Goal: Task Accomplishment & Management: Manage account settings

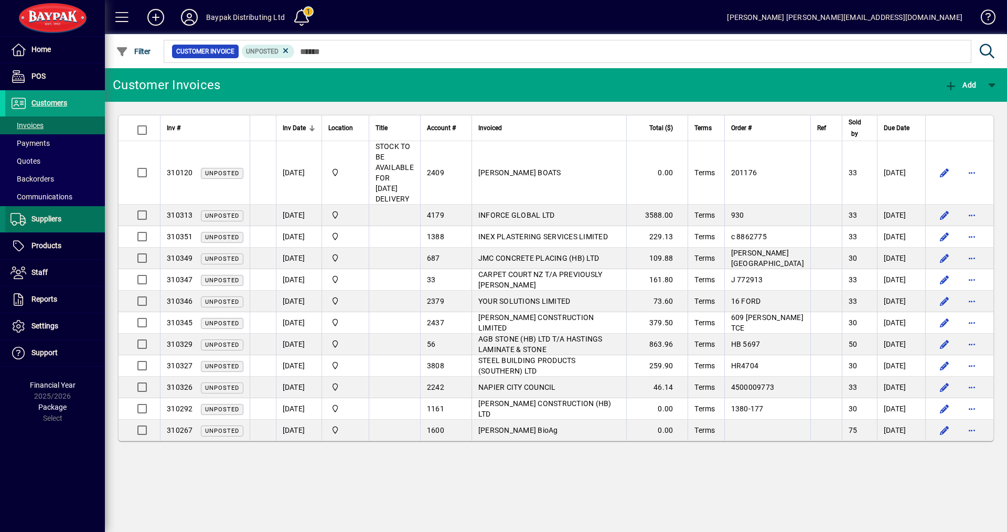
click at [36, 216] on span "Suppliers" at bounding box center [46, 219] width 30 height 8
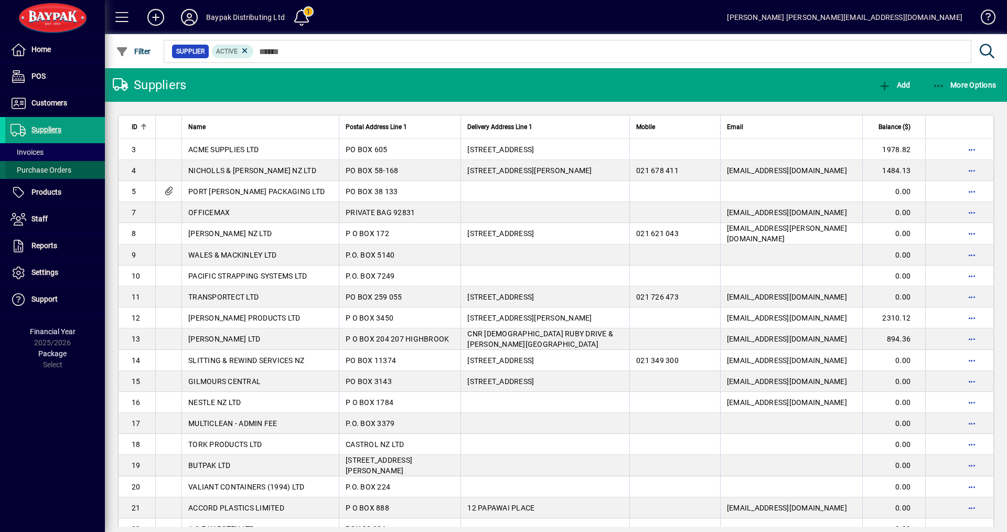
click at [45, 172] on span "Purchase Orders" at bounding box center [40, 170] width 61 height 8
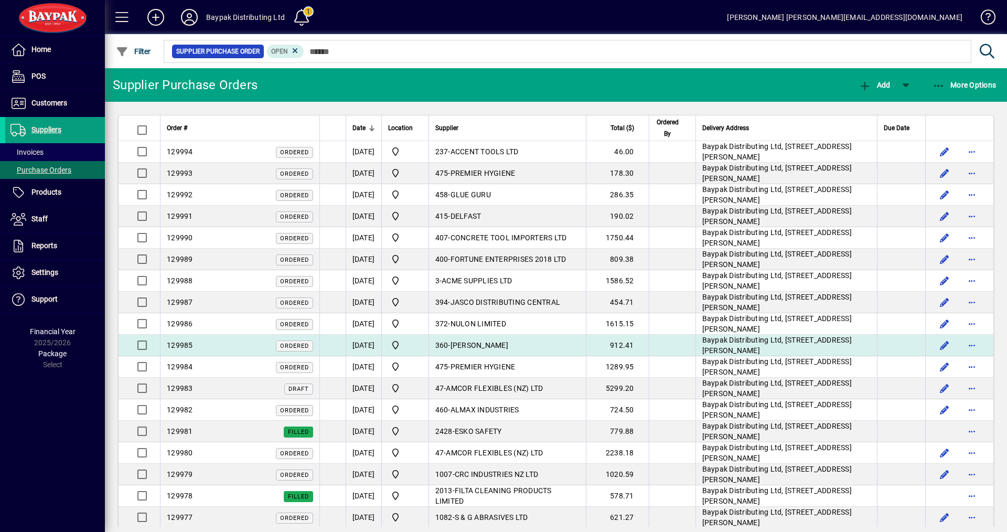
click at [526, 343] on td "360 - [PERSON_NAME]" at bounding box center [507, 346] width 157 height 22
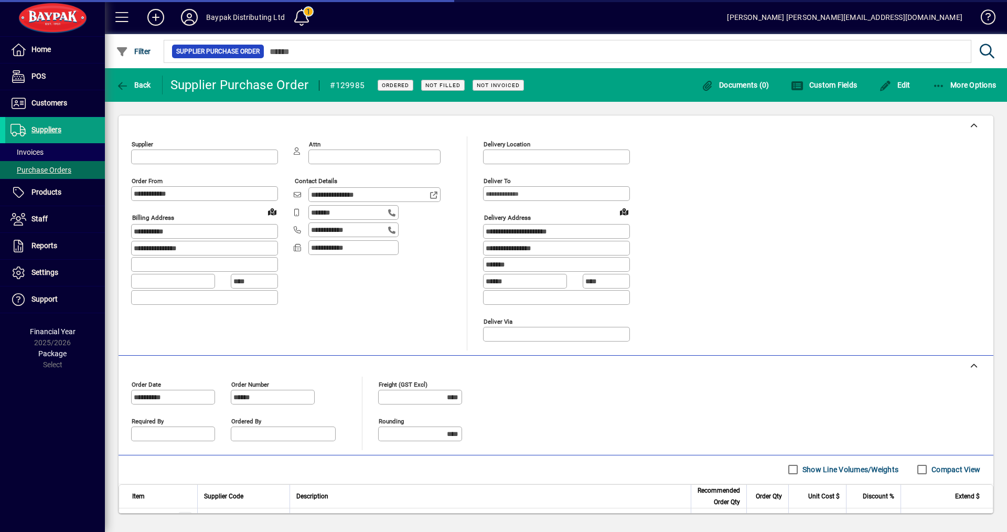
type input "**********"
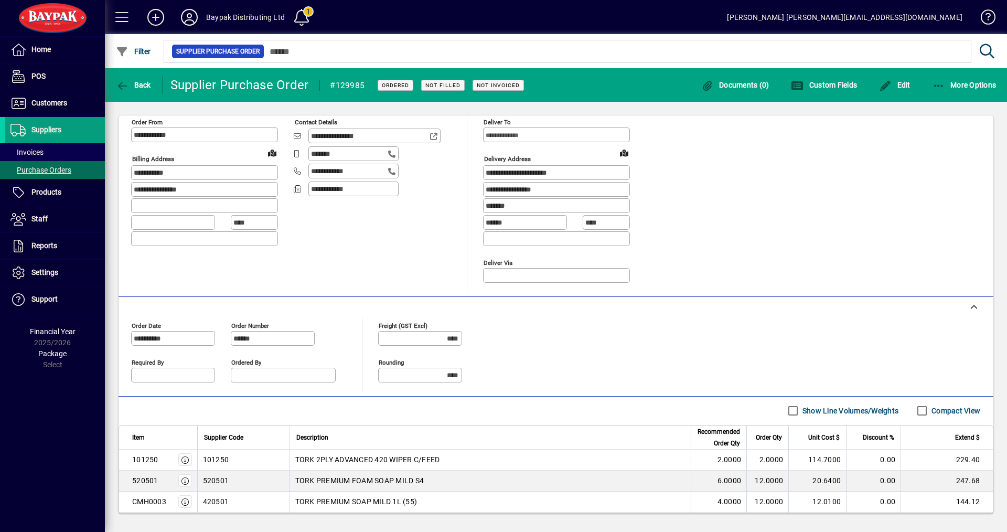
scroll to position [139, 0]
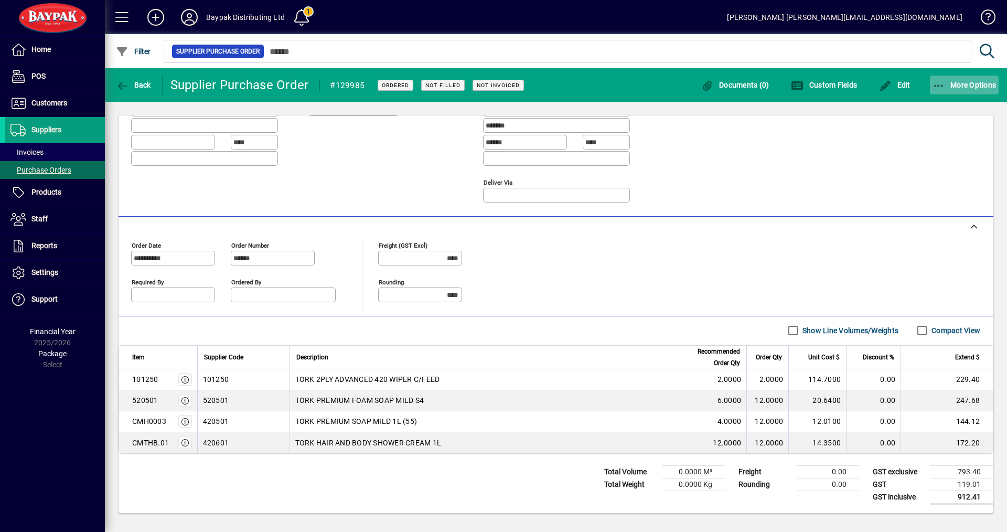
click at [959, 82] on span "More Options" at bounding box center [965, 85] width 64 height 8
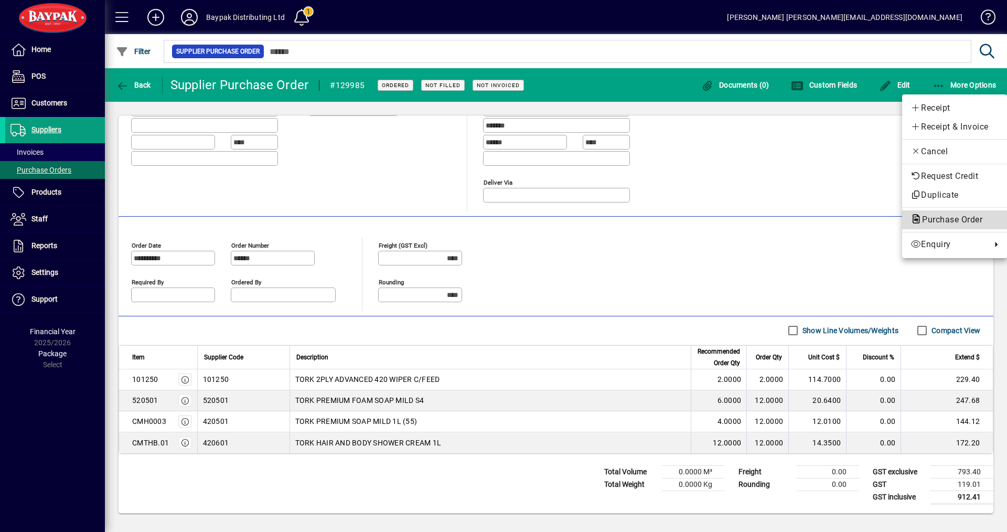
click at [918, 223] on icon "button" at bounding box center [917, 219] width 12 height 9
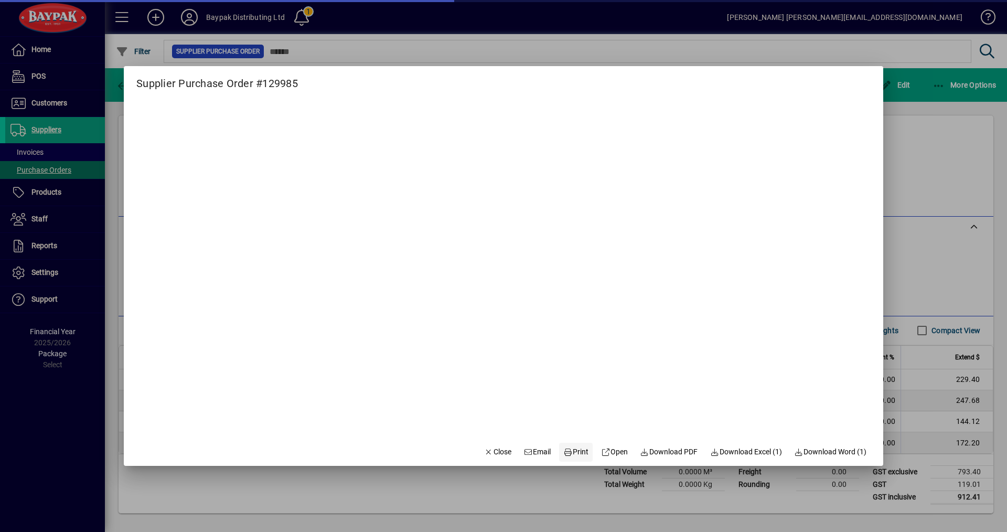
click at [567, 451] on span "Print" at bounding box center [575, 451] width 25 height 11
click at [497, 446] on span "Close" at bounding box center [497, 451] width 27 height 11
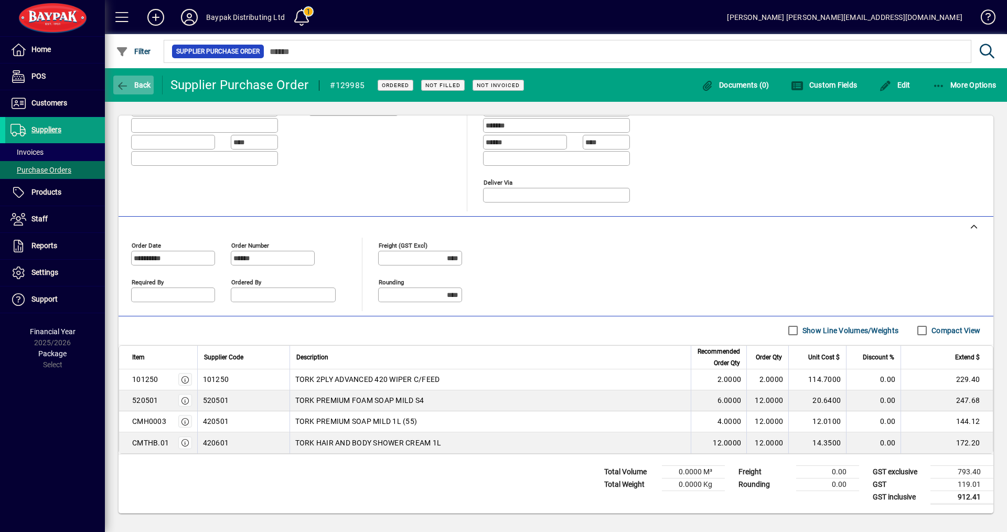
click at [135, 81] on span "Back" at bounding box center [133, 85] width 35 height 8
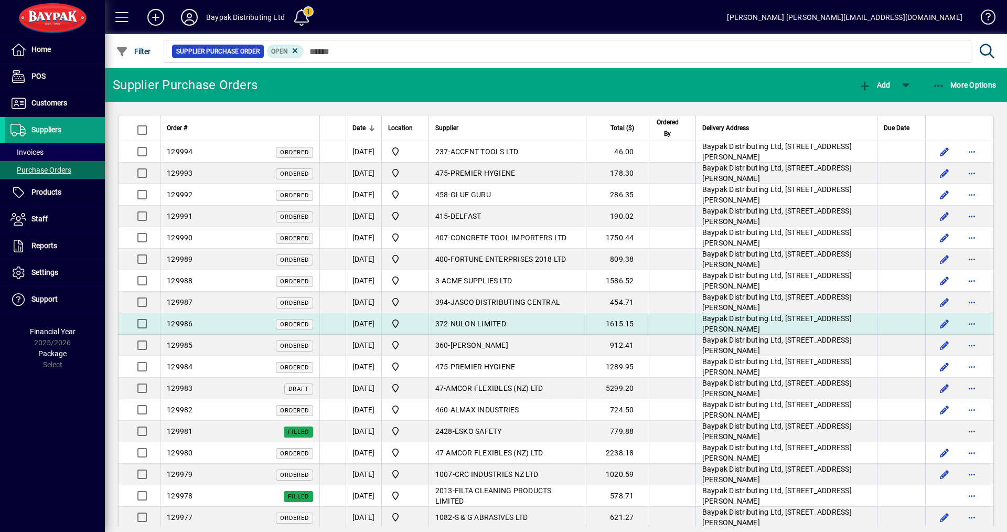
click at [469, 321] on td "372 - NULON LIMITED" at bounding box center [507, 324] width 157 height 22
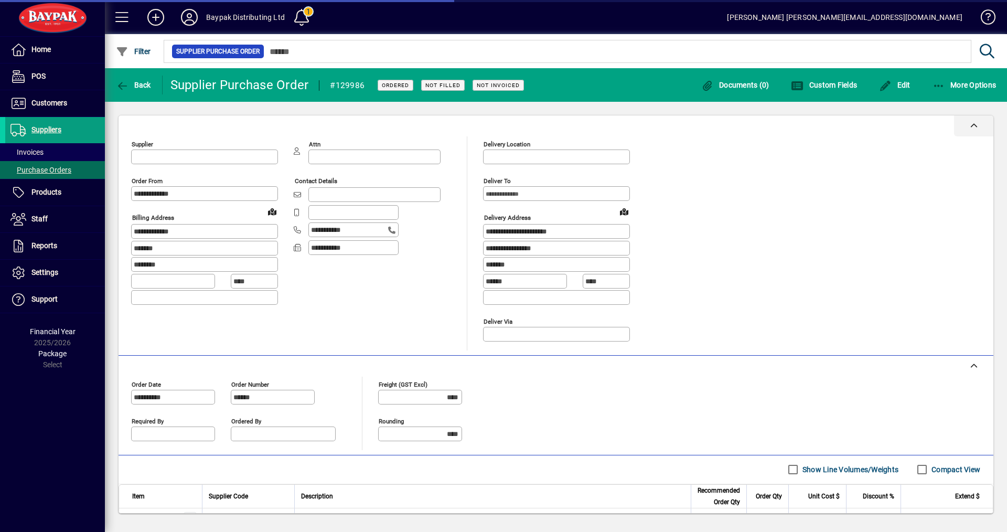
type input "**********"
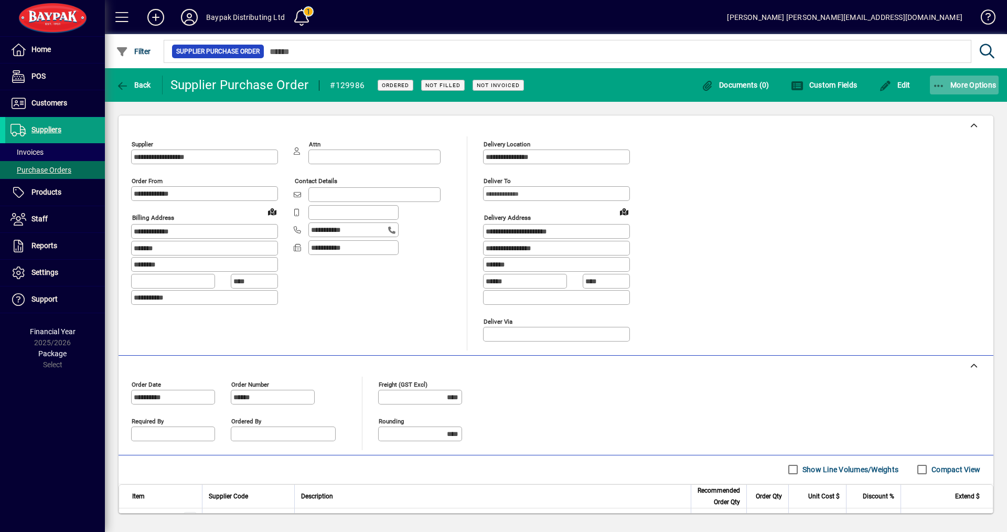
click at [956, 87] on span "More Options" at bounding box center [965, 85] width 64 height 8
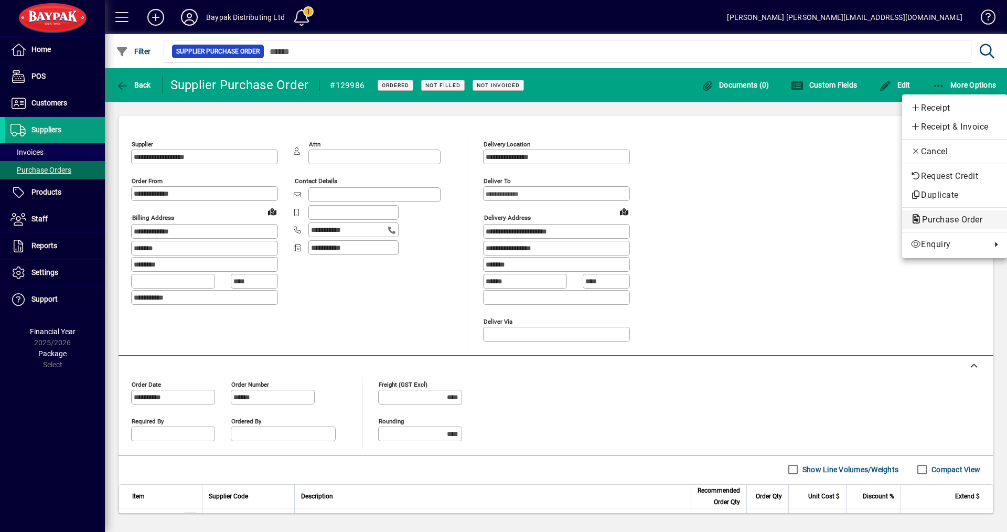
click at [928, 221] on span "Purchase Order" at bounding box center [949, 220] width 77 height 10
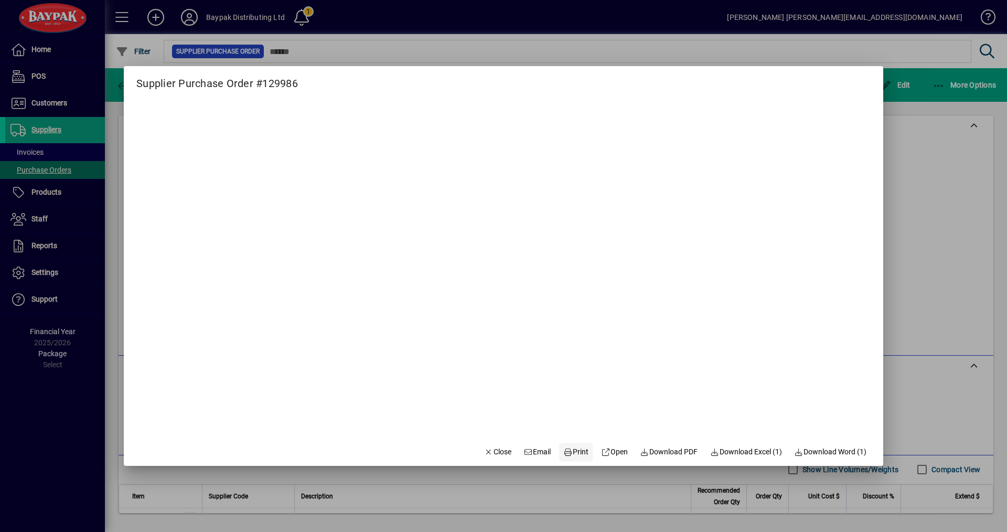
click at [572, 453] on span "Print" at bounding box center [575, 451] width 25 height 11
click at [486, 451] on span "Close" at bounding box center [497, 451] width 27 height 11
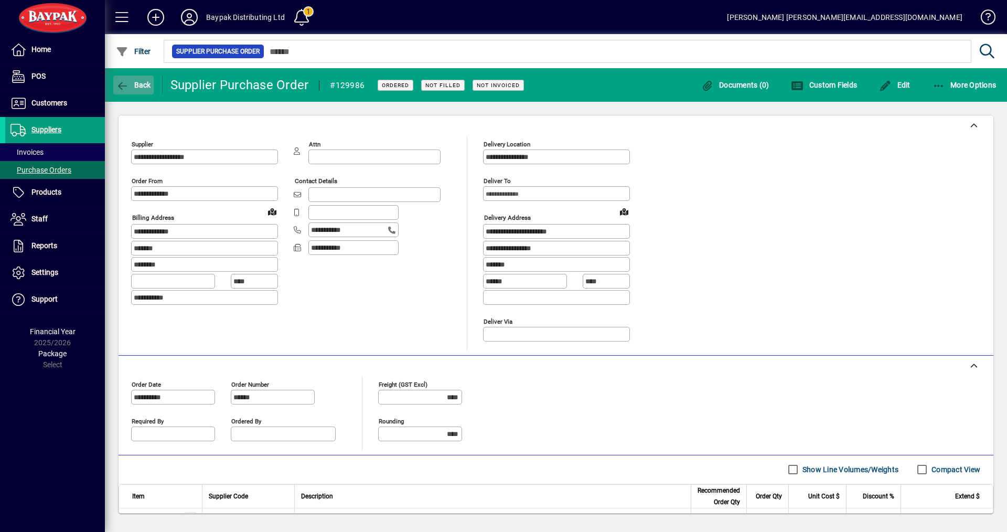
click at [143, 84] on span "Back" at bounding box center [133, 85] width 35 height 8
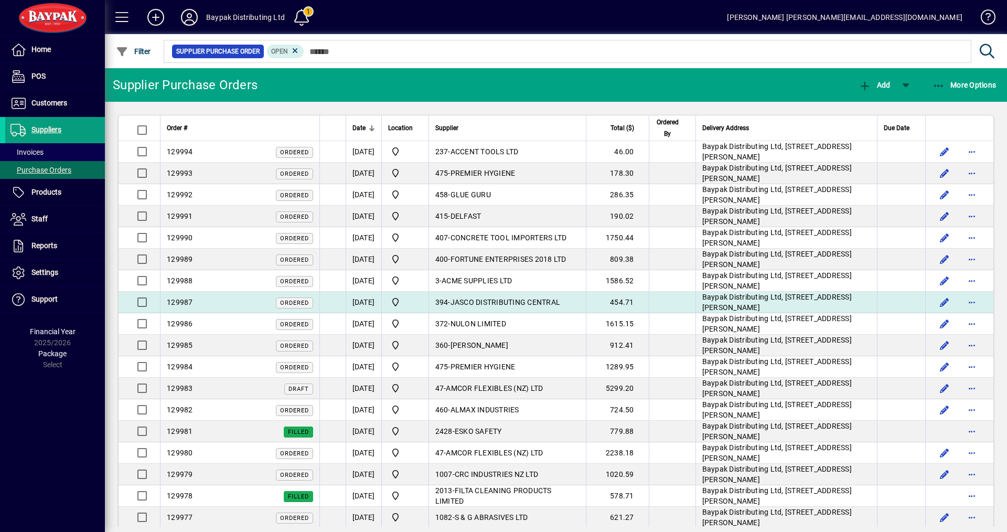
click at [491, 298] on span "JASCO DISTRIBUTING CENTRAL" at bounding box center [506, 302] width 110 height 8
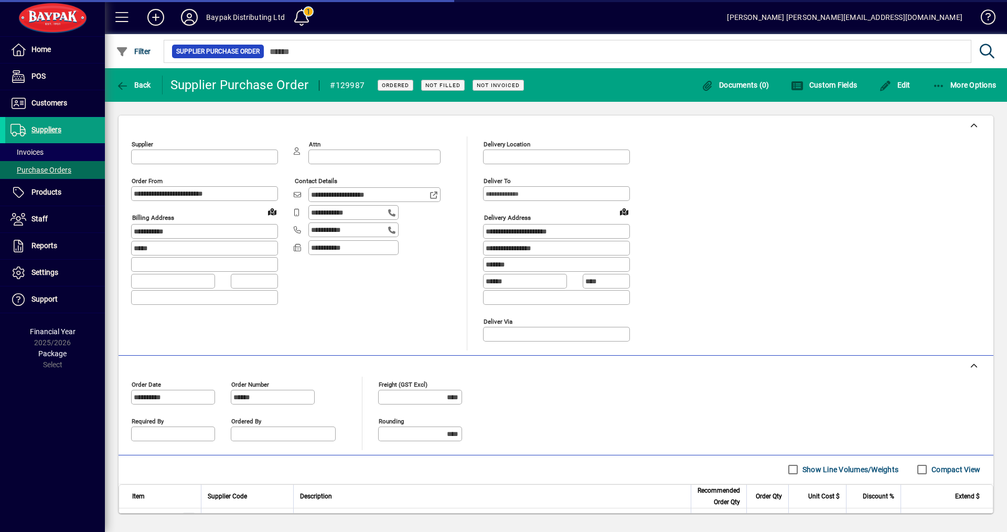
type input "**********"
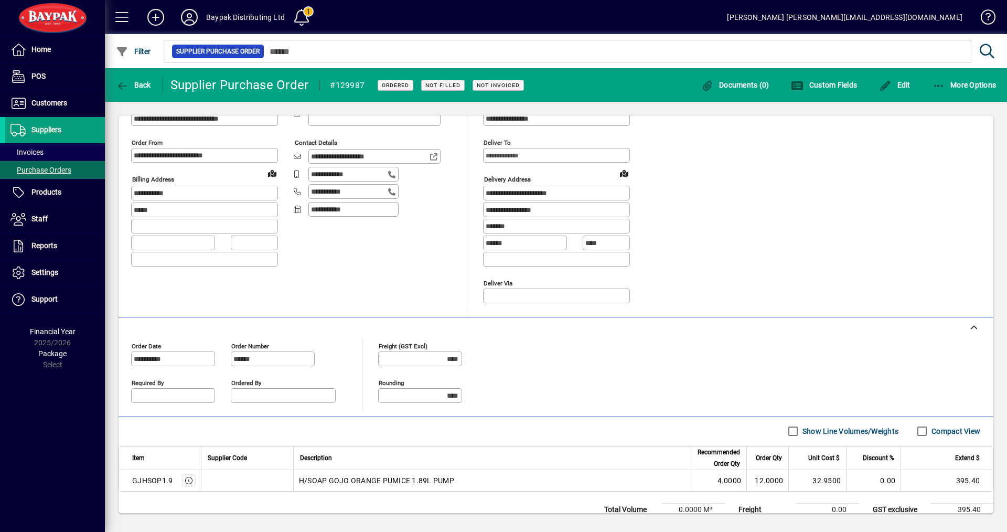
scroll to position [76, 0]
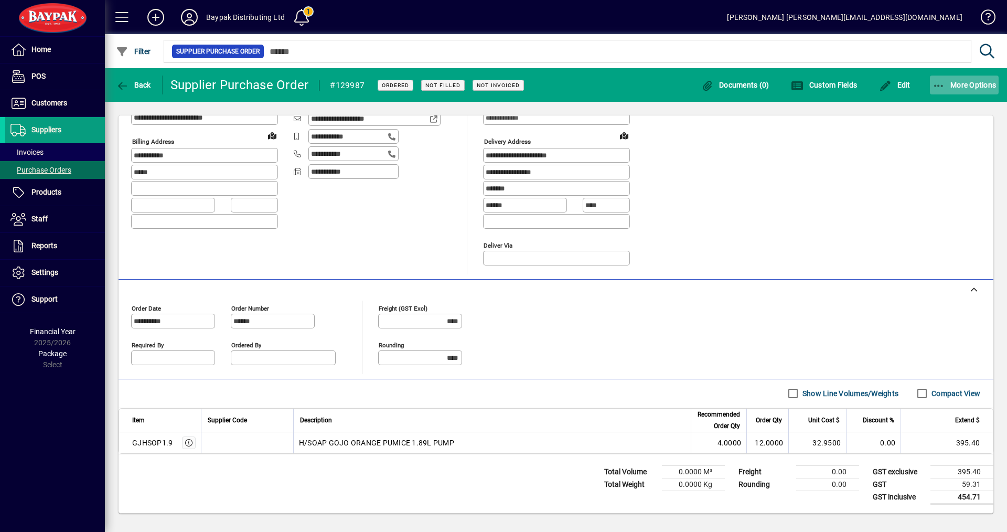
click at [970, 84] on span "More Options" at bounding box center [965, 85] width 64 height 8
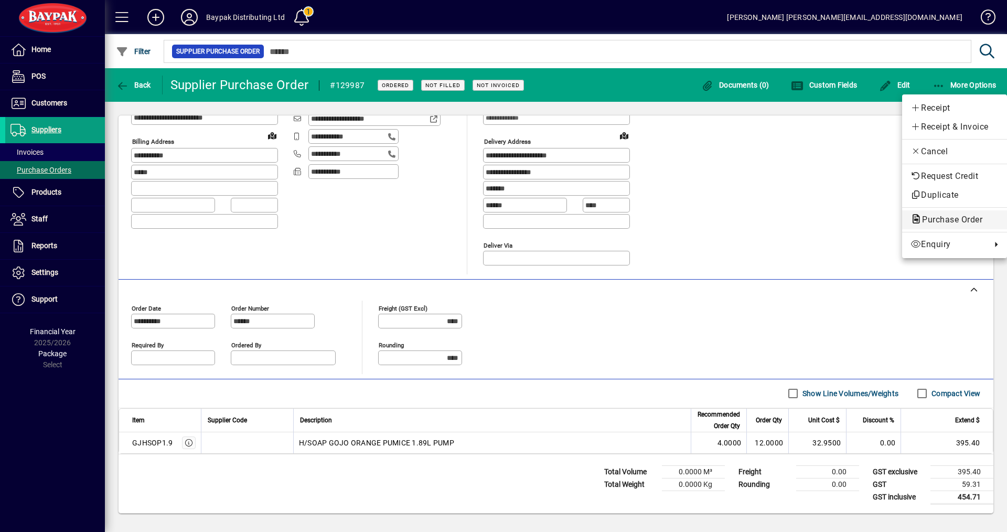
click at [934, 219] on span "Purchase Order" at bounding box center [949, 220] width 77 height 10
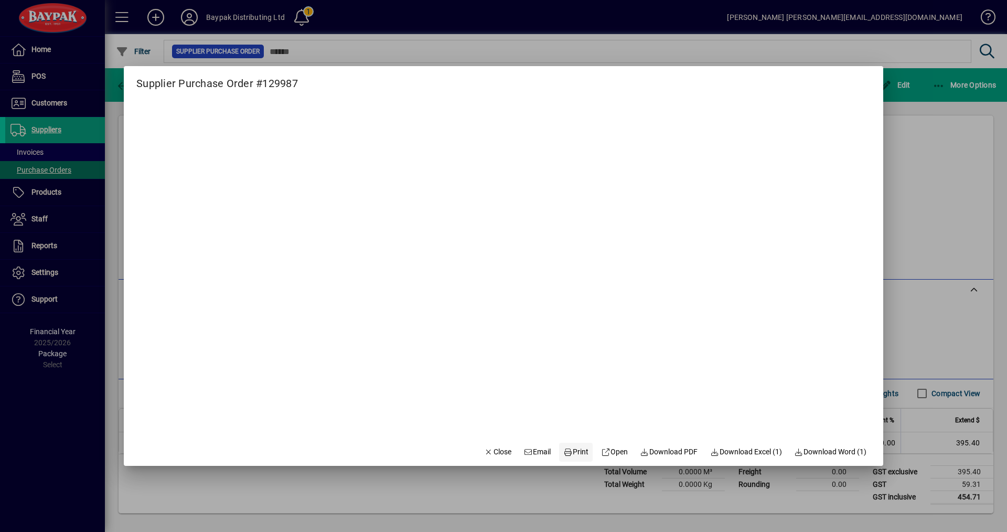
click at [565, 454] on span "Print" at bounding box center [575, 451] width 25 height 11
click at [490, 452] on span "Close" at bounding box center [497, 451] width 27 height 11
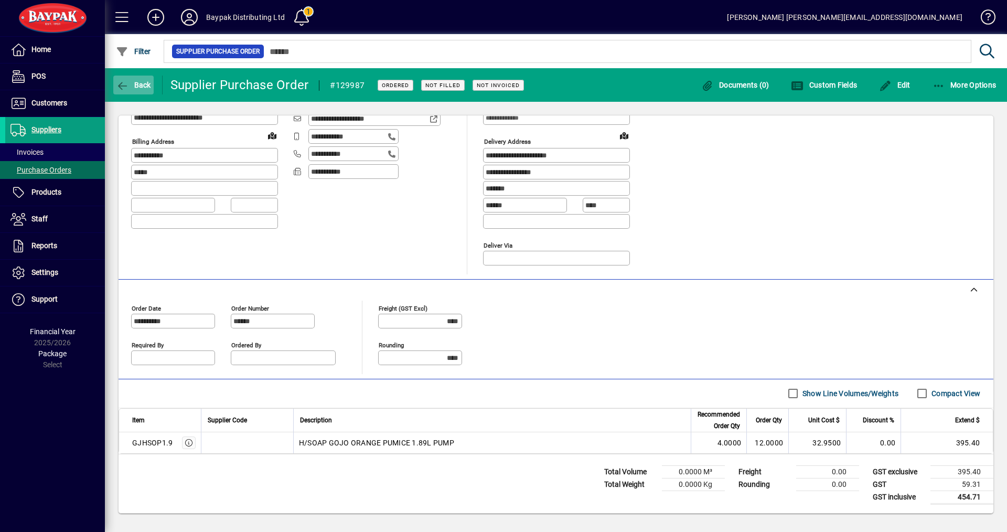
click at [145, 86] on span "Back" at bounding box center [133, 85] width 35 height 8
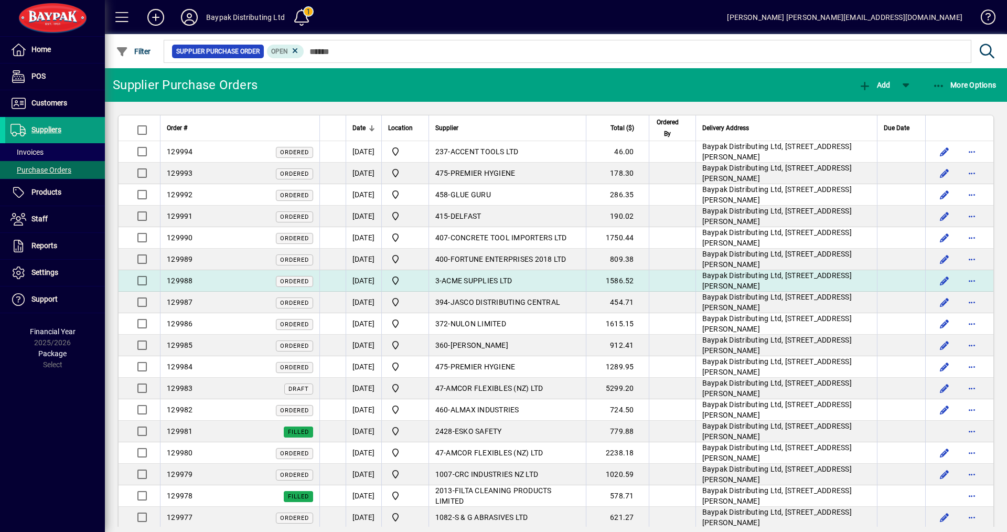
click at [495, 278] on span "ACME SUPPLIES LTD" at bounding box center [477, 280] width 70 height 8
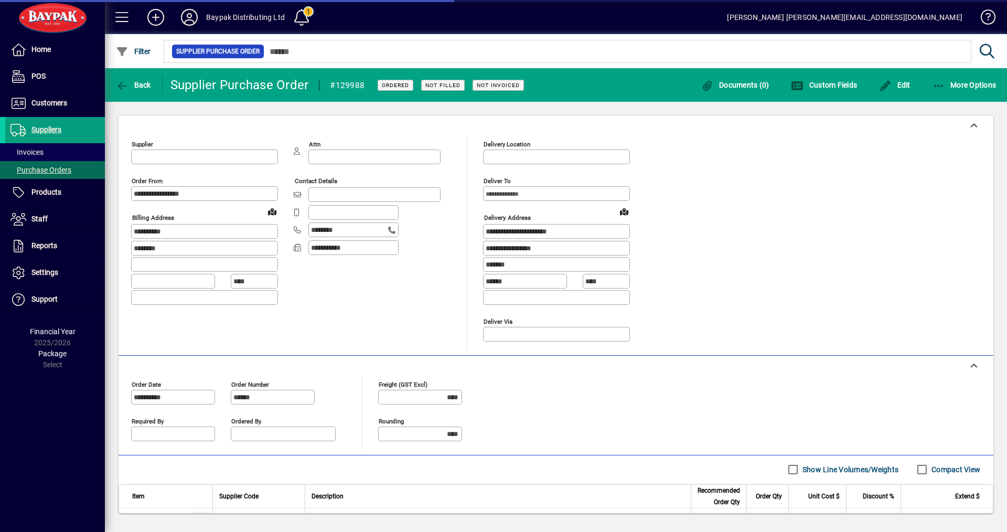
type input "**********"
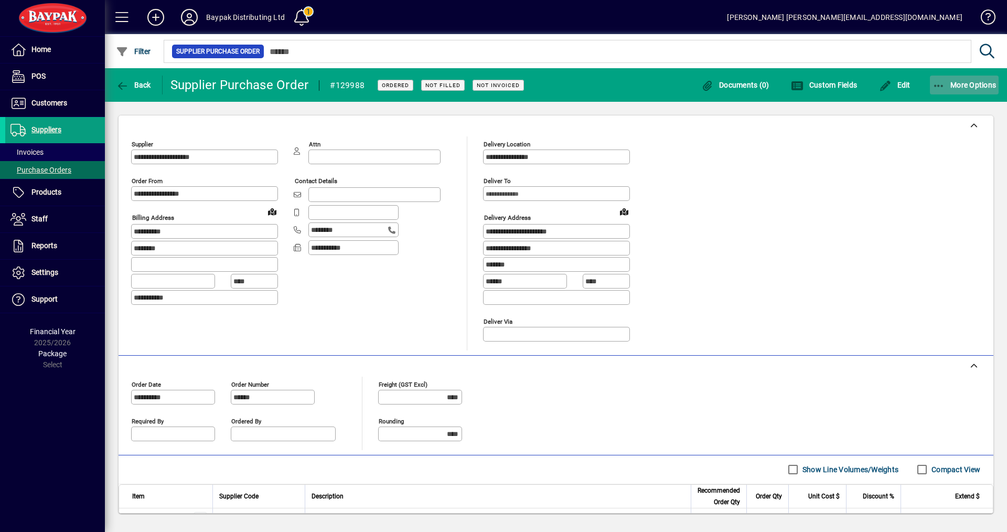
click at [958, 88] on span "More Options" at bounding box center [965, 85] width 64 height 8
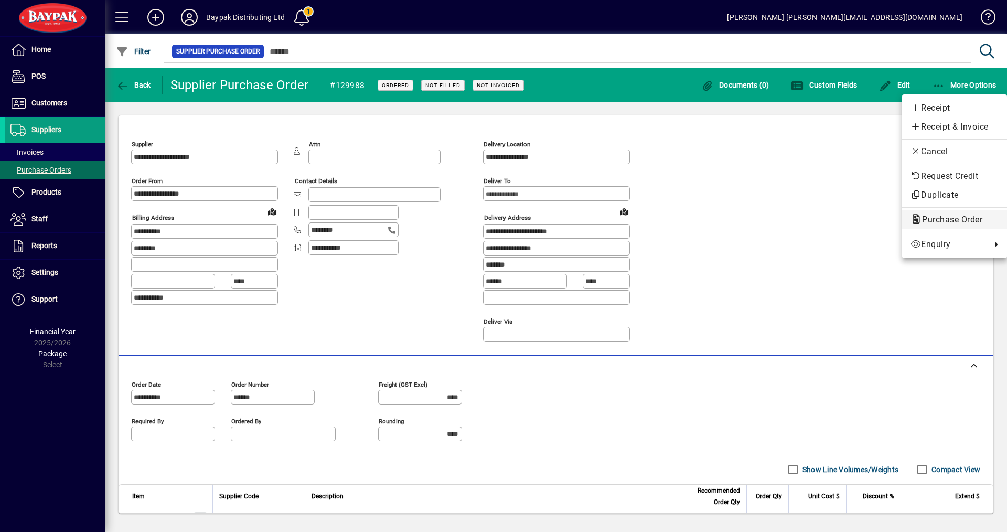
click at [944, 219] on span "Purchase Order" at bounding box center [949, 220] width 77 height 10
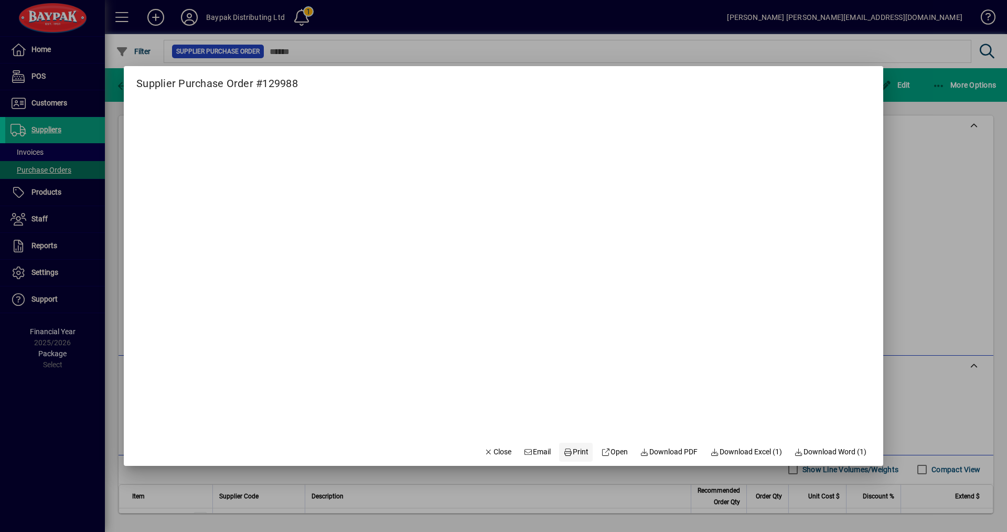
click at [573, 452] on span "Print" at bounding box center [575, 451] width 25 height 11
click at [488, 451] on span "Close" at bounding box center [497, 451] width 27 height 11
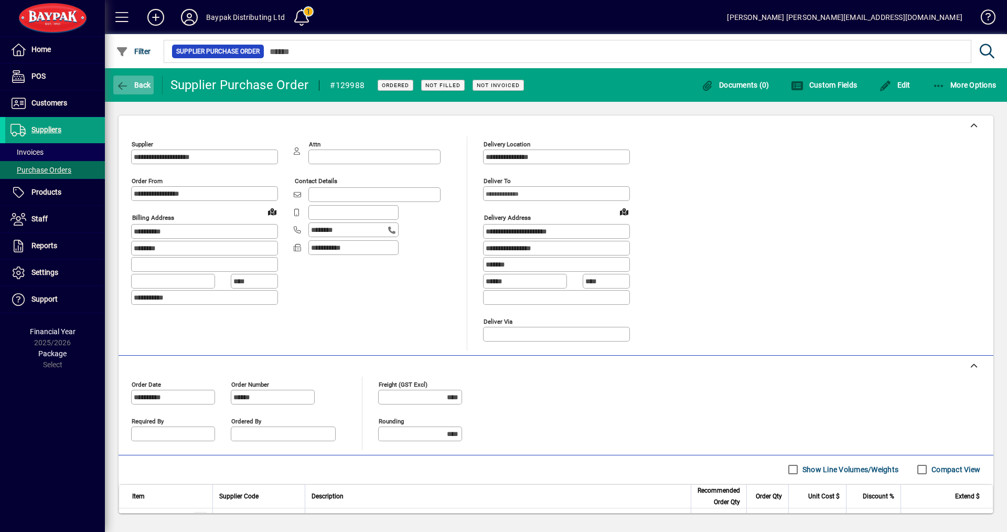
click at [143, 85] on span "Back" at bounding box center [133, 85] width 35 height 8
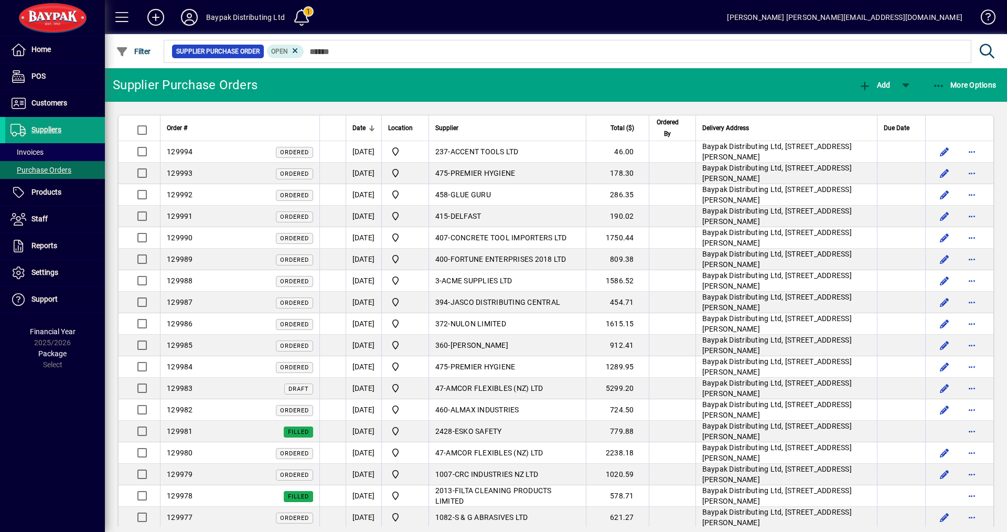
click at [483, 257] on span "FORTUNE ENTERPRISES 2018 LTD" at bounding box center [509, 259] width 116 height 8
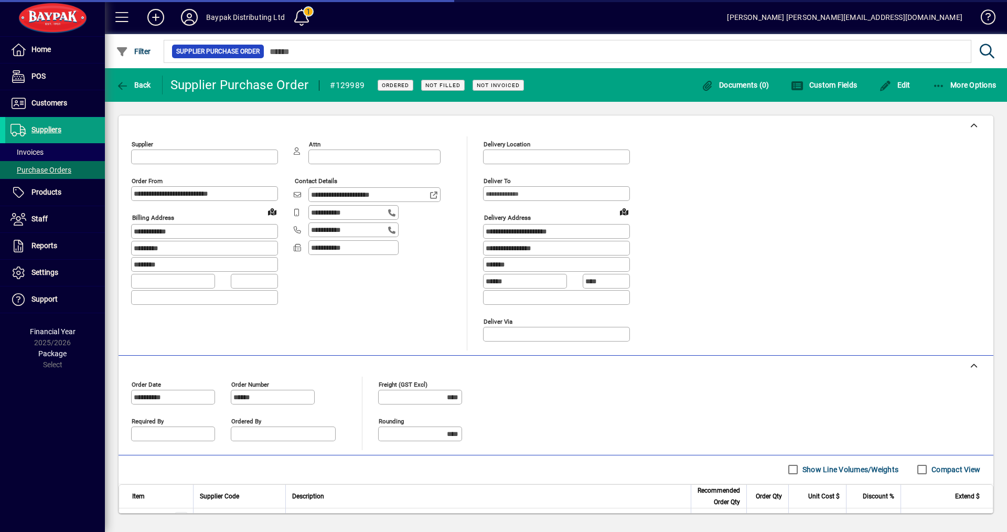
type input "**********"
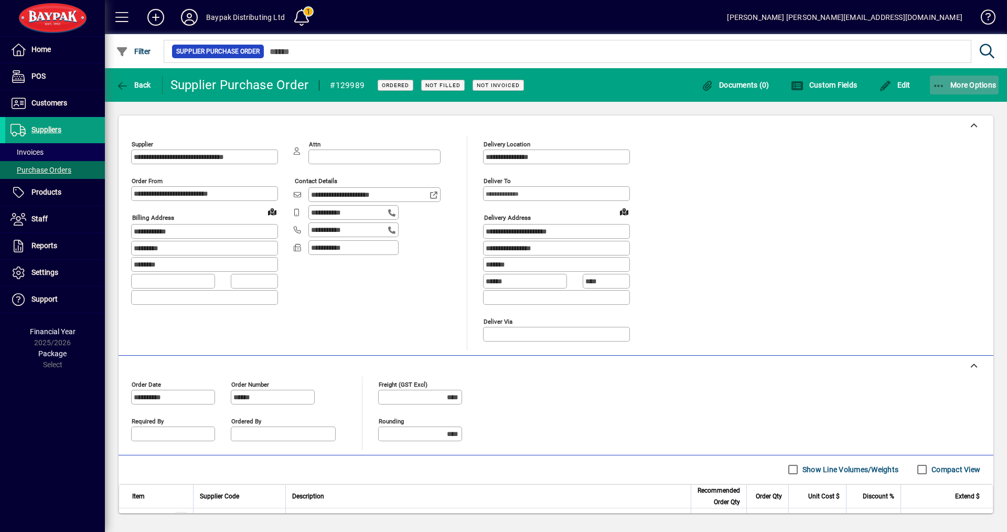
click at [974, 84] on span "More Options" at bounding box center [965, 85] width 64 height 8
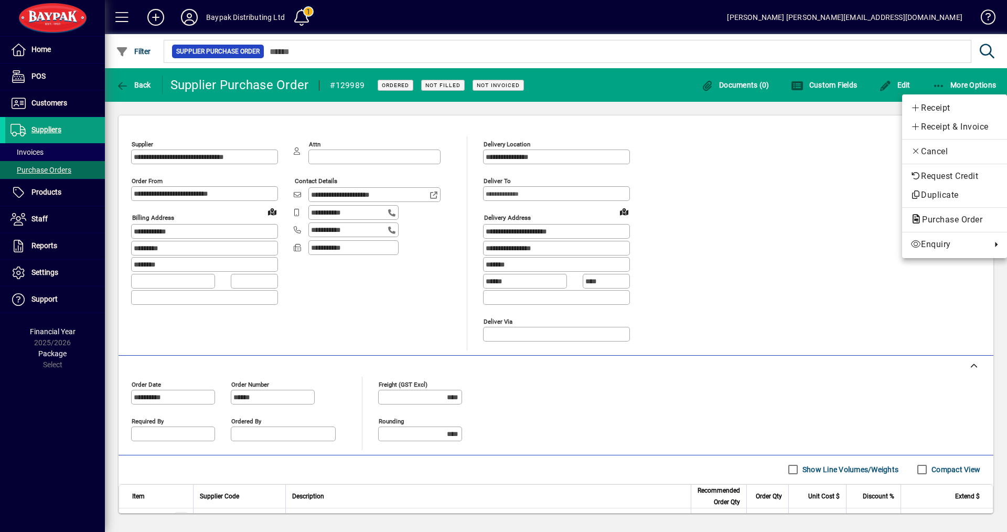
click at [943, 216] on span "Purchase Order" at bounding box center [949, 220] width 77 height 10
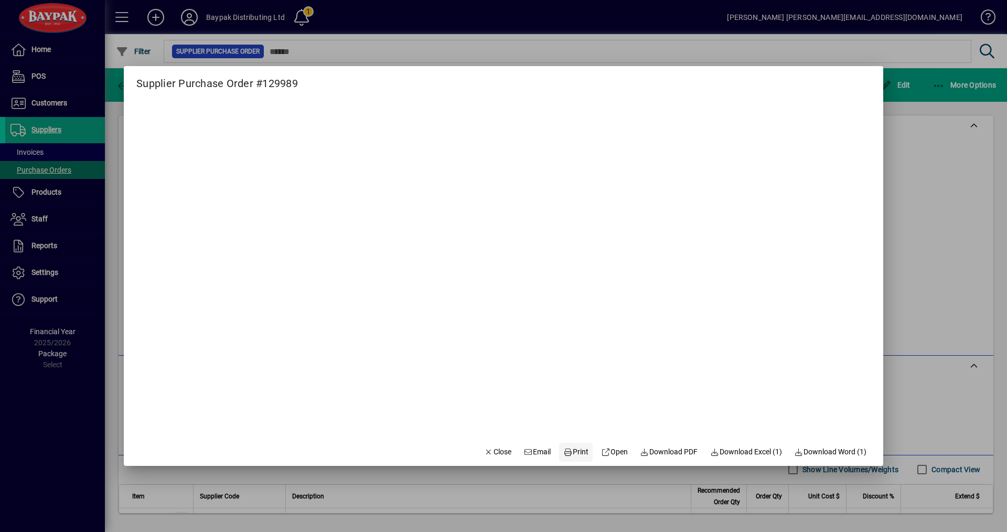
click at [573, 451] on span "Print" at bounding box center [575, 451] width 25 height 11
click at [499, 453] on span "Close" at bounding box center [497, 451] width 27 height 11
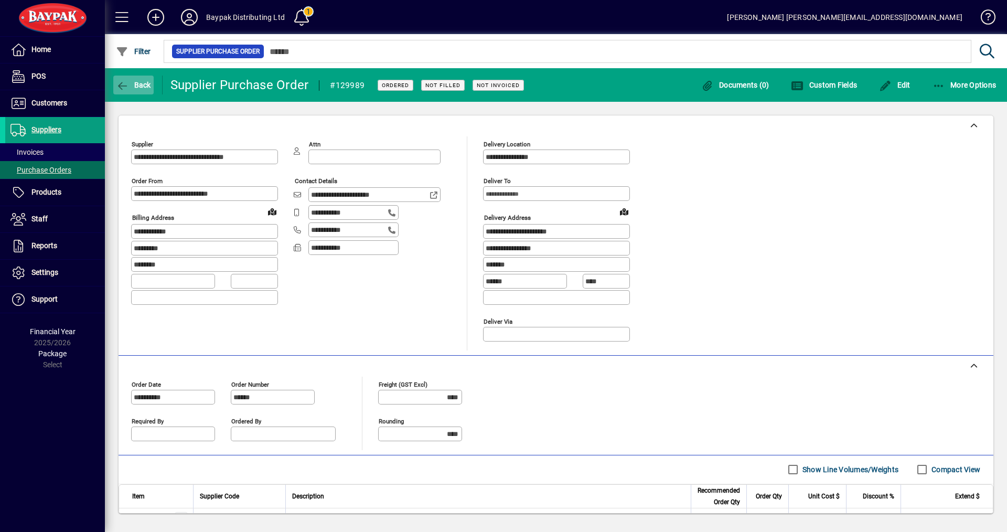
click at [146, 86] on span "Back" at bounding box center [133, 85] width 35 height 8
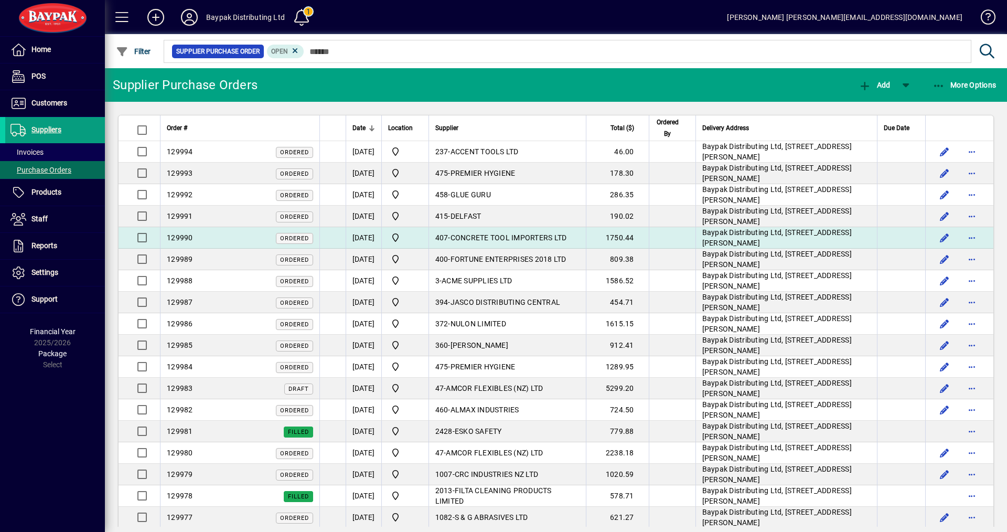
click at [484, 237] on span "CONCRETE TOOL IMPORTERS LTD" at bounding box center [509, 237] width 116 height 8
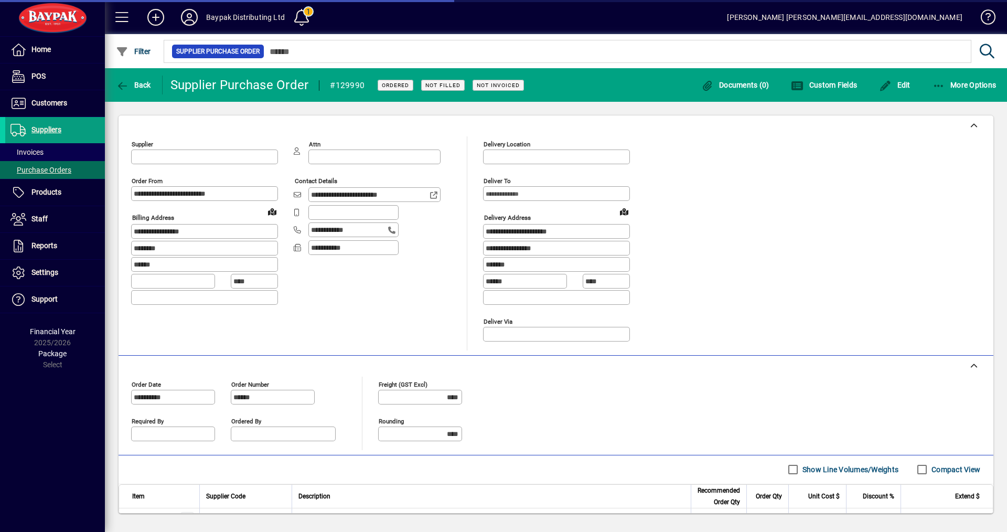
type input "**********"
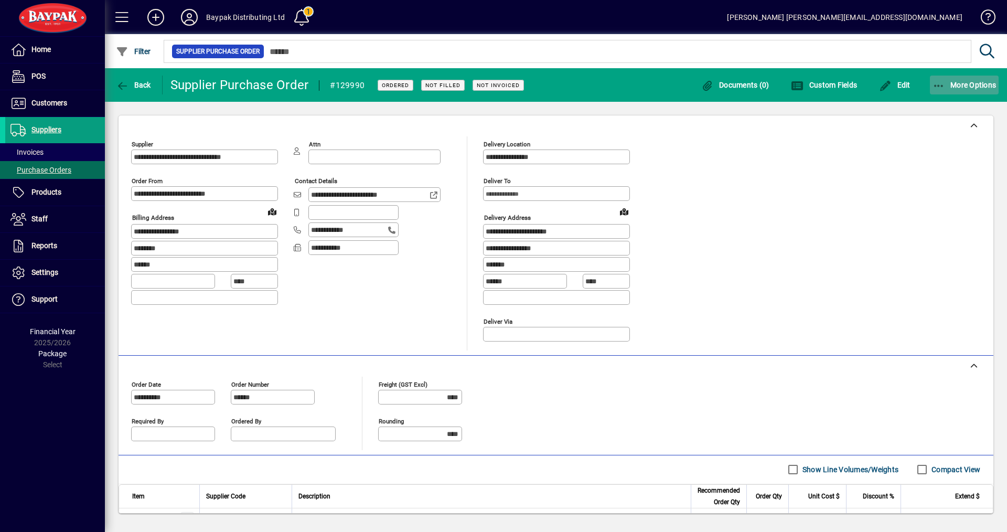
click at [970, 83] on span "More Options" at bounding box center [965, 85] width 64 height 8
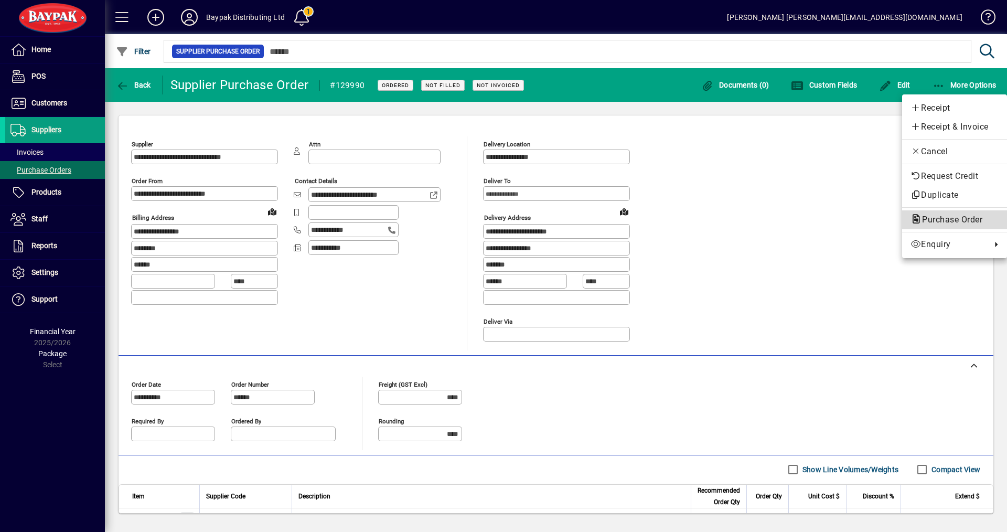
click at [942, 218] on span "Purchase Order" at bounding box center [949, 220] width 77 height 10
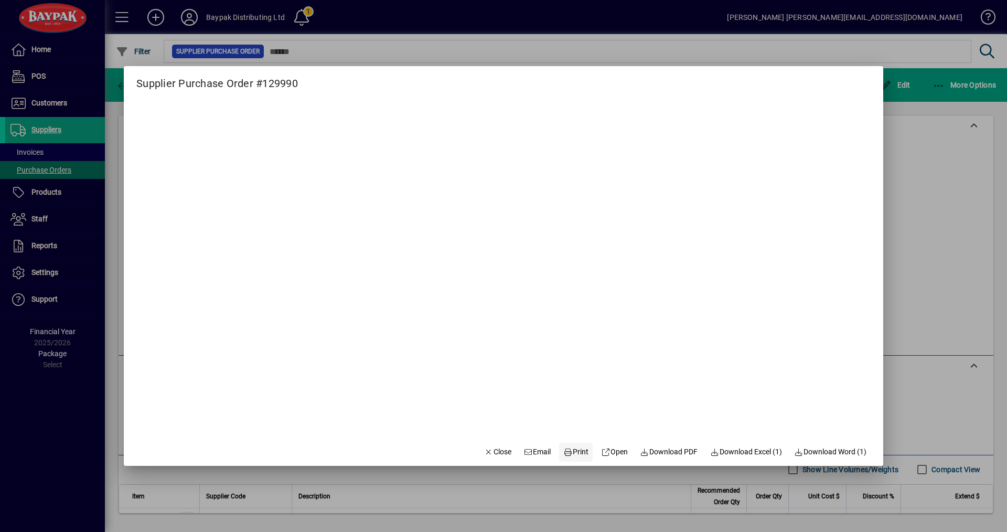
click at [565, 452] on span "Print" at bounding box center [575, 451] width 25 height 11
click at [484, 448] on icon "button" at bounding box center [488, 451] width 9 height 7
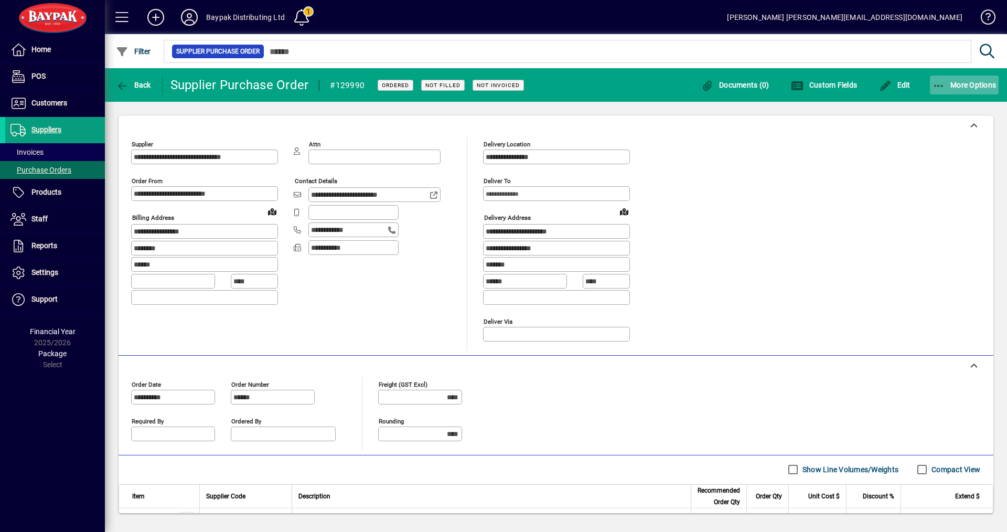
click at [978, 90] on span "button" at bounding box center [964, 84] width 69 height 25
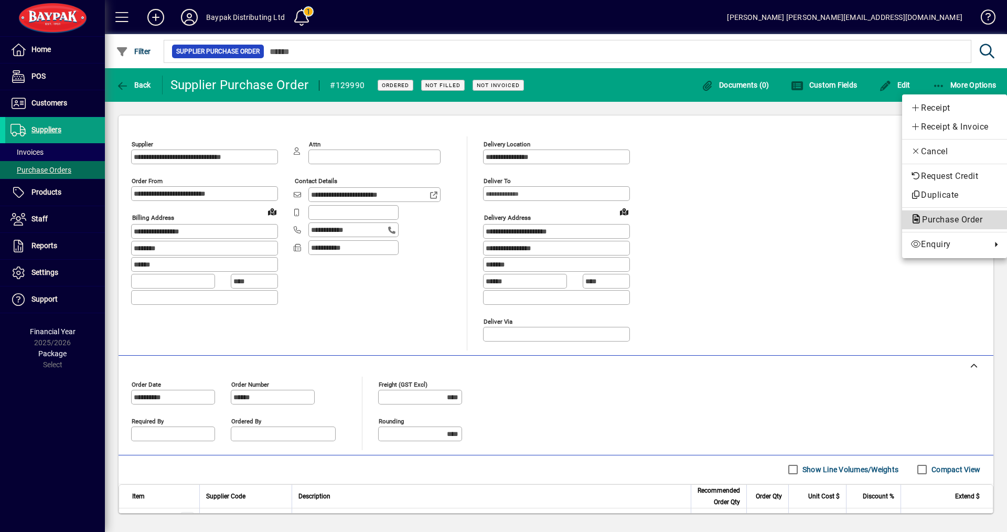
click at [927, 219] on span "Purchase Order" at bounding box center [949, 220] width 77 height 10
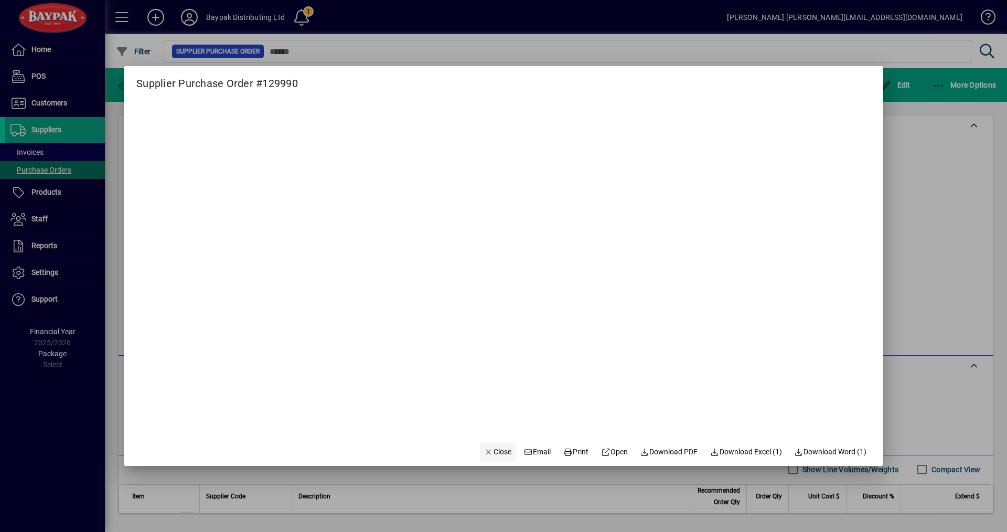
click at [496, 456] on span "Close" at bounding box center [497, 451] width 27 height 11
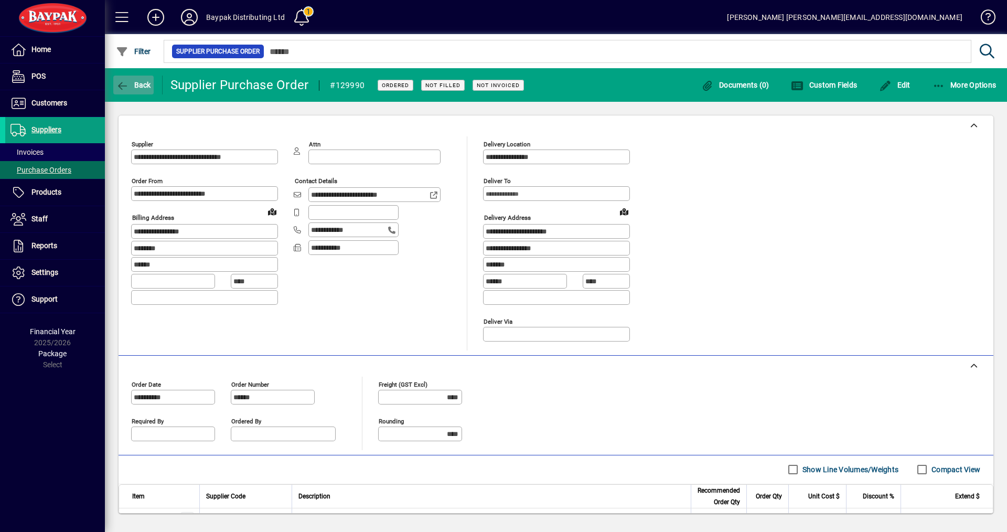
click at [136, 85] on span "Back" at bounding box center [133, 85] width 35 height 8
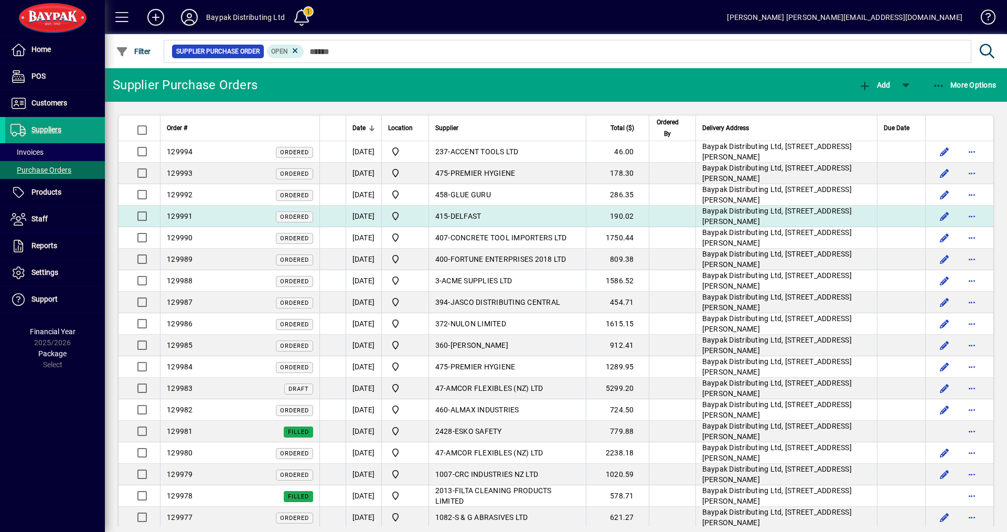
click at [481, 216] on span "DELFAST" at bounding box center [466, 216] width 31 height 8
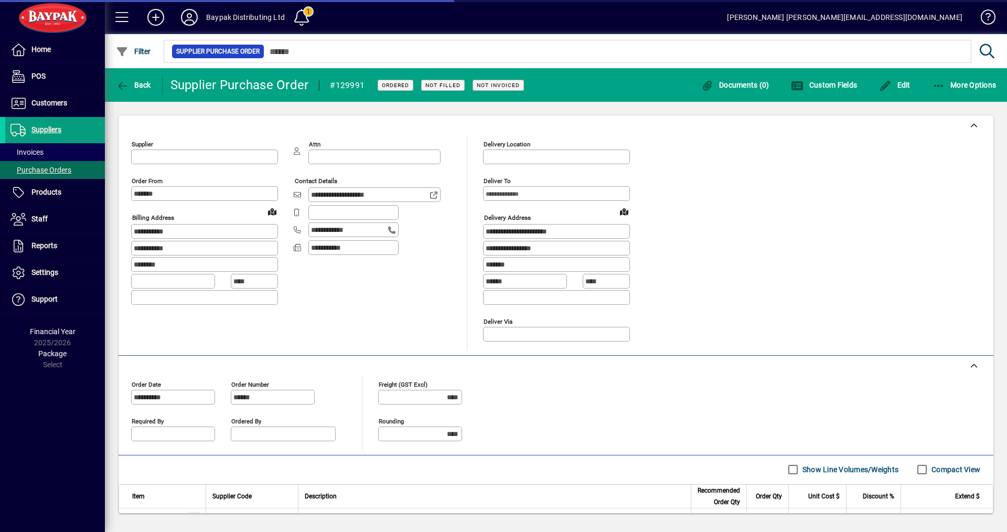
type input "**********"
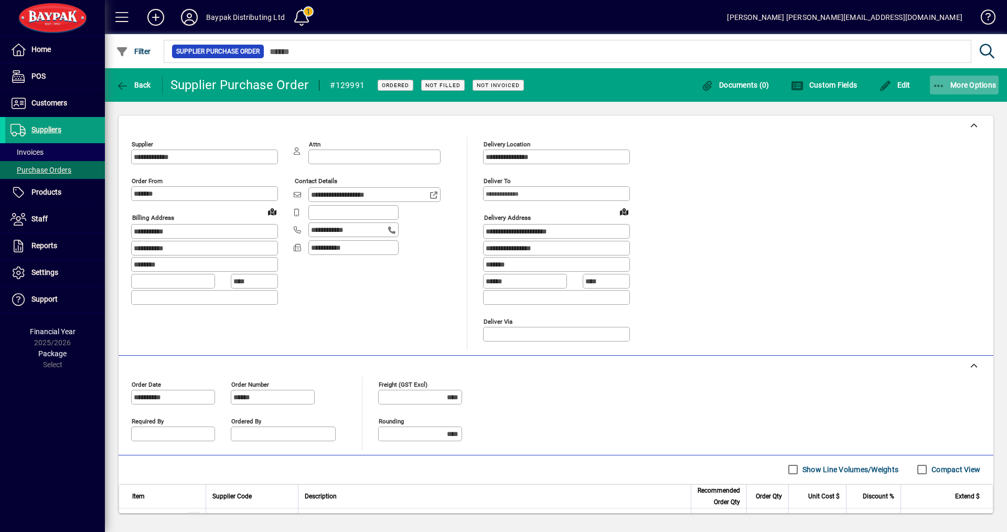
click at [961, 85] on span "More Options" at bounding box center [965, 85] width 64 height 8
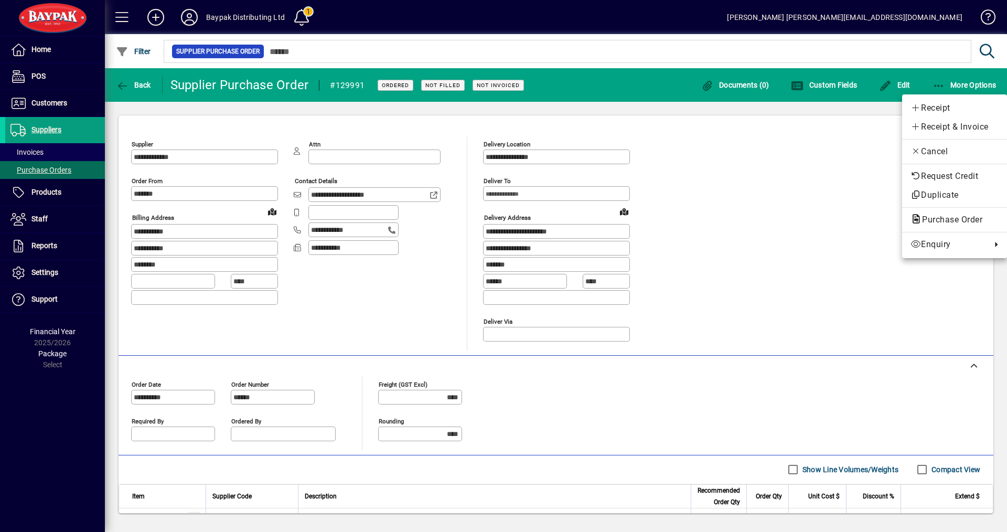
click at [936, 223] on span "Purchase Order" at bounding box center [949, 220] width 77 height 10
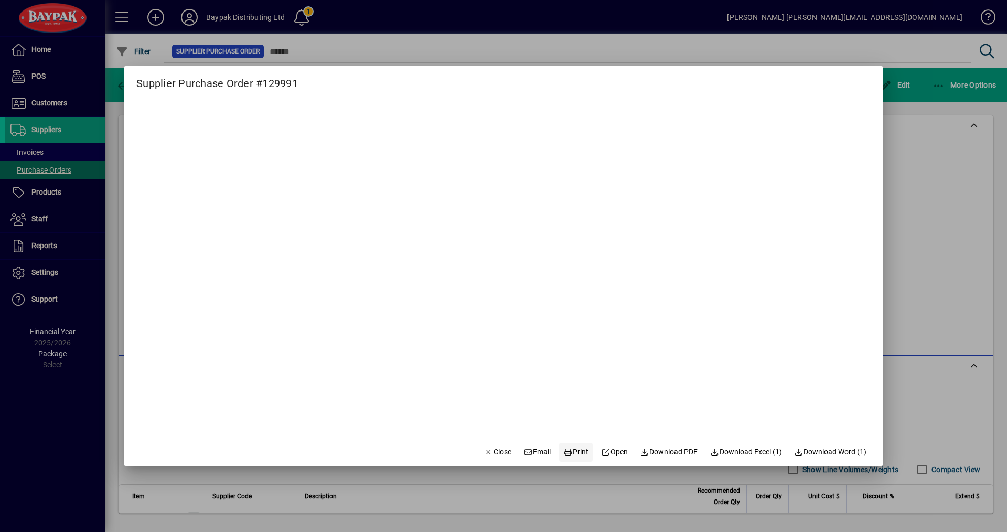
click at [573, 450] on span "Print" at bounding box center [575, 451] width 25 height 11
click at [487, 452] on span "Close" at bounding box center [497, 451] width 27 height 11
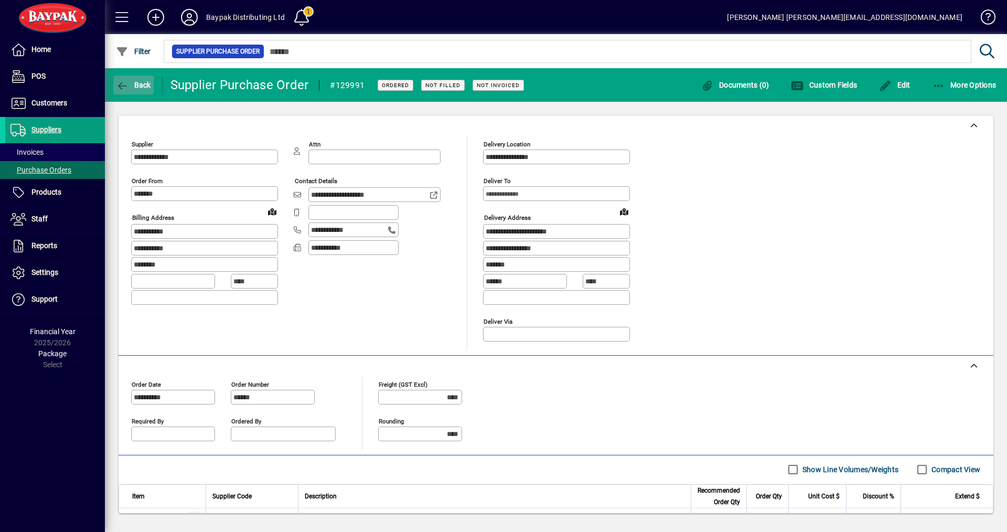
click at [129, 83] on icon "button" at bounding box center [122, 86] width 13 height 10
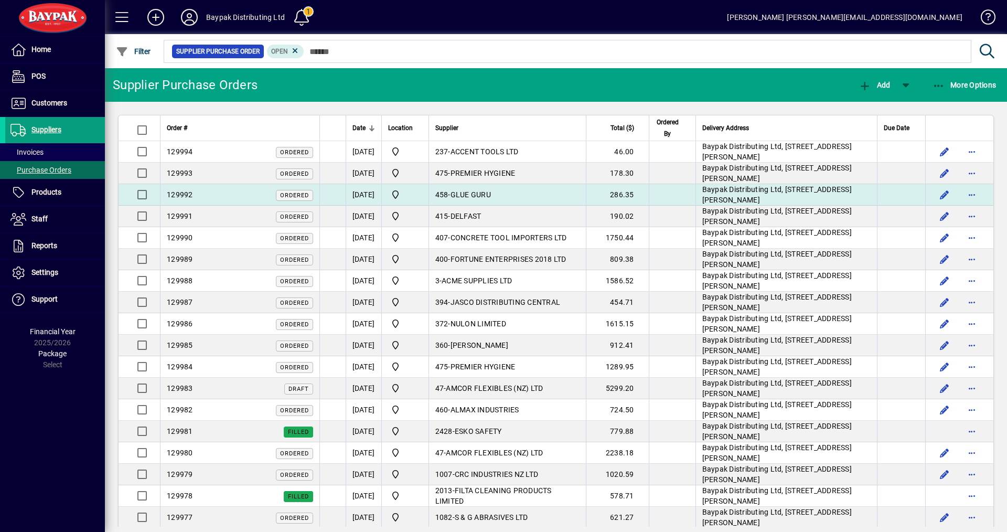
click at [479, 190] on span "GLUE GURU" at bounding box center [471, 194] width 40 height 8
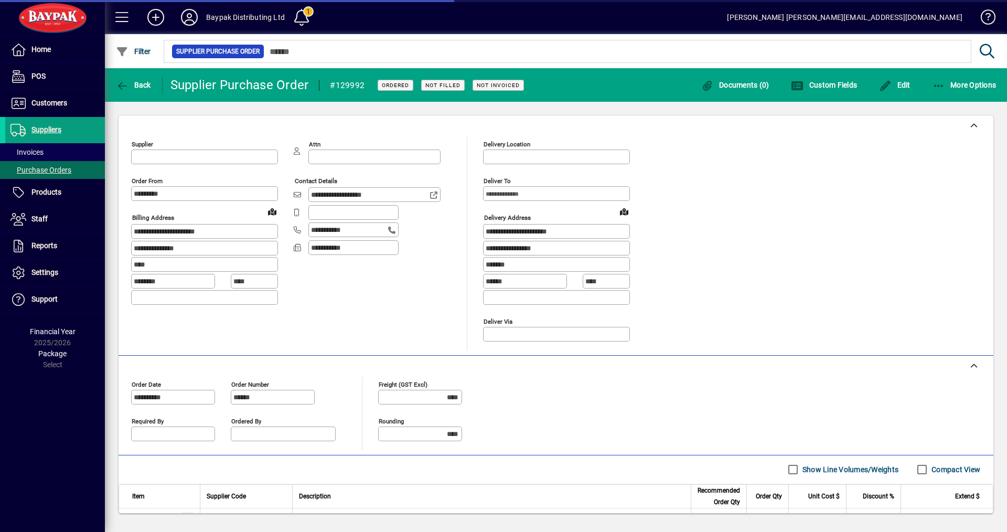
type input "**********"
click at [987, 80] on span "button" at bounding box center [964, 84] width 69 height 25
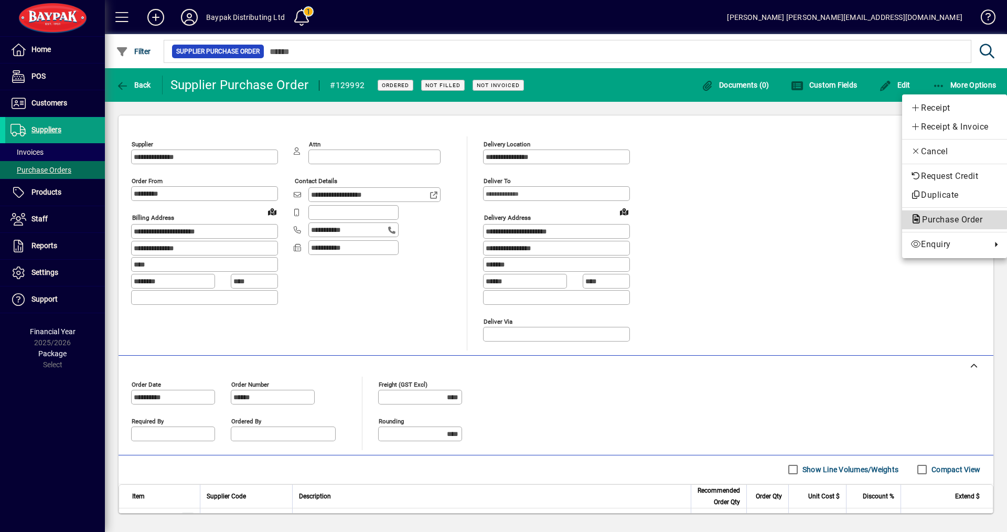
click at [939, 220] on span "Purchase Order" at bounding box center [949, 220] width 77 height 10
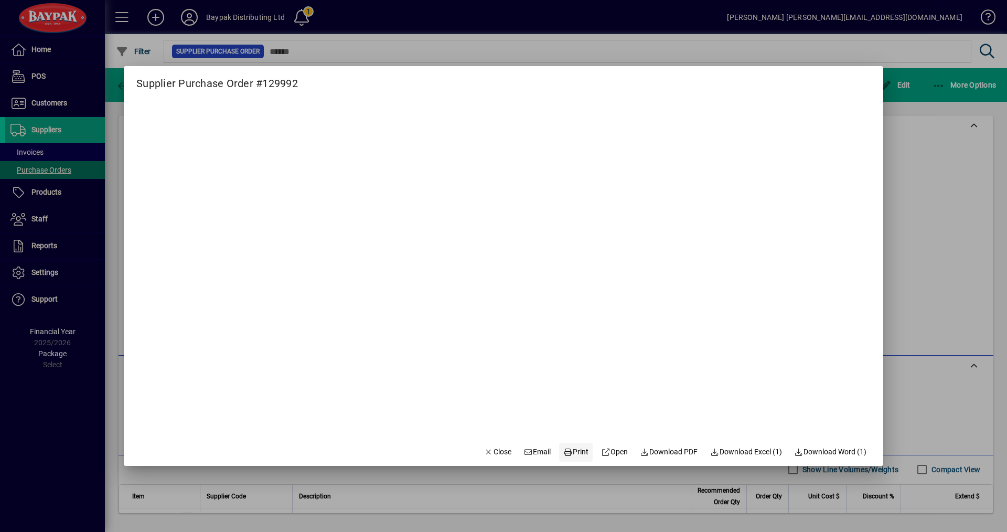
click at [563, 455] on icon at bounding box center [567, 451] width 9 height 7
click at [484, 453] on icon "button" at bounding box center [488, 451] width 9 height 7
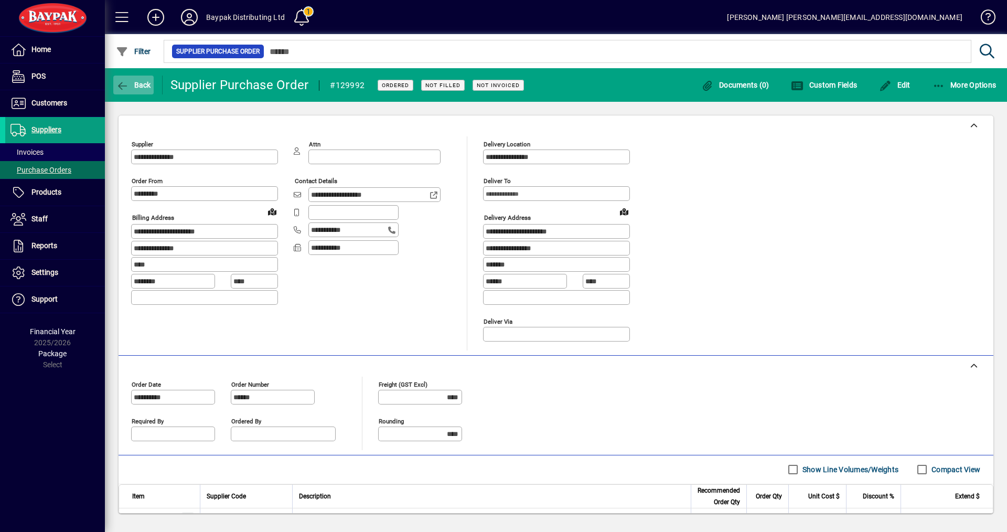
click at [136, 83] on span "Back" at bounding box center [133, 85] width 35 height 8
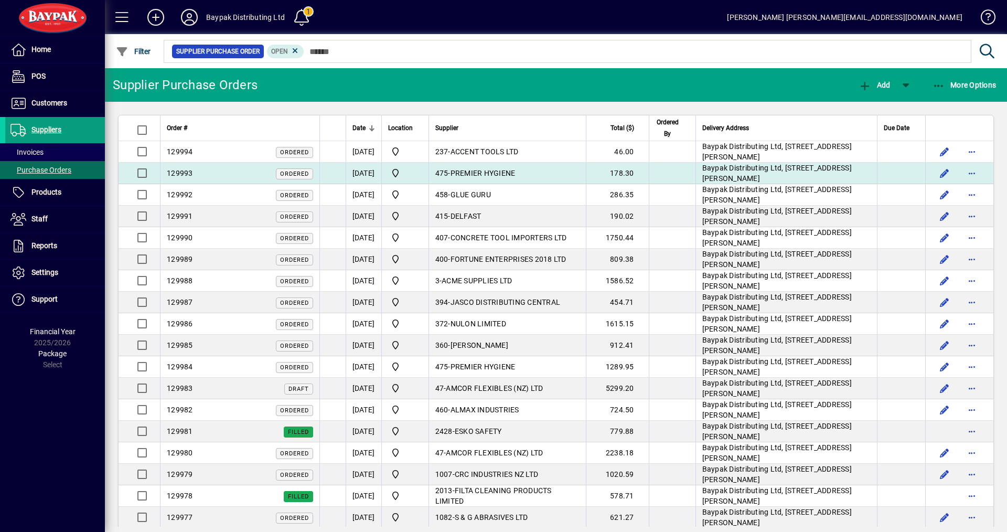
click at [489, 172] on span "PREMIER HYGIENE" at bounding box center [483, 173] width 65 height 8
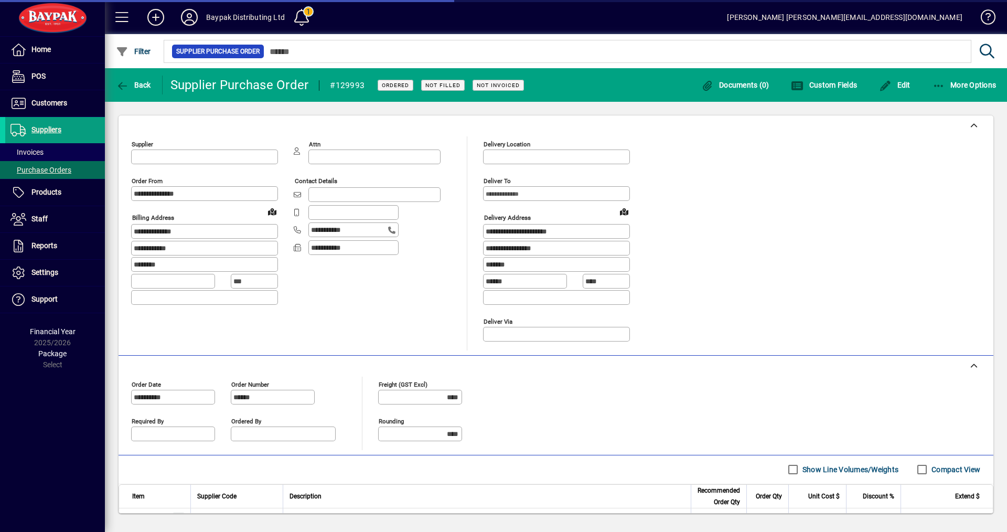
type input "**********"
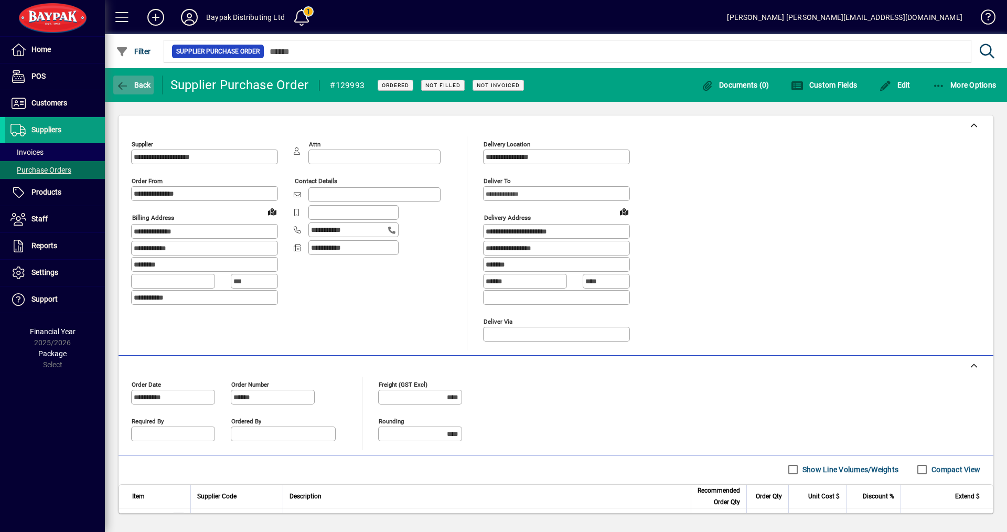
click at [141, 81] on span "Back" at bounding box center [133, 85] width 35 height 8
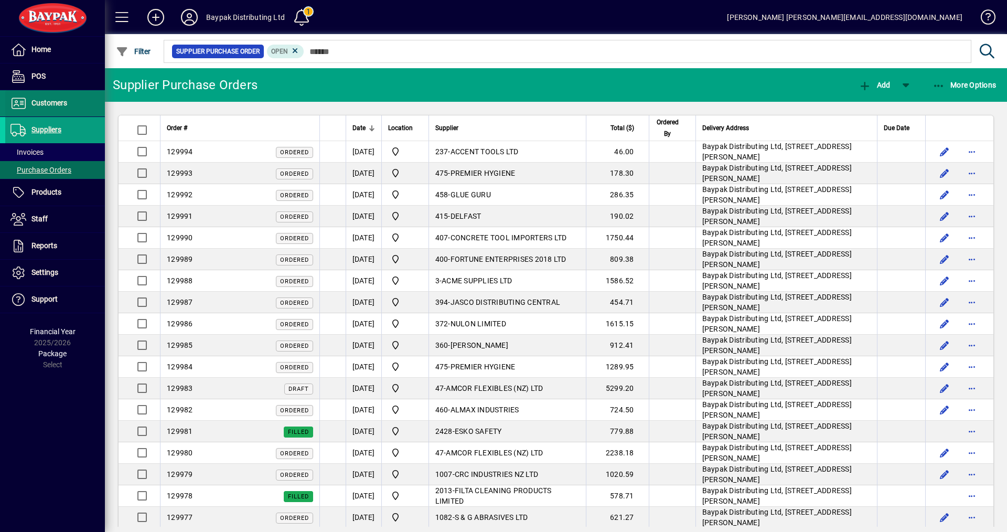
click at [59, 105] on span "Customers" at bounding box center [49, 103] width 36 height 8
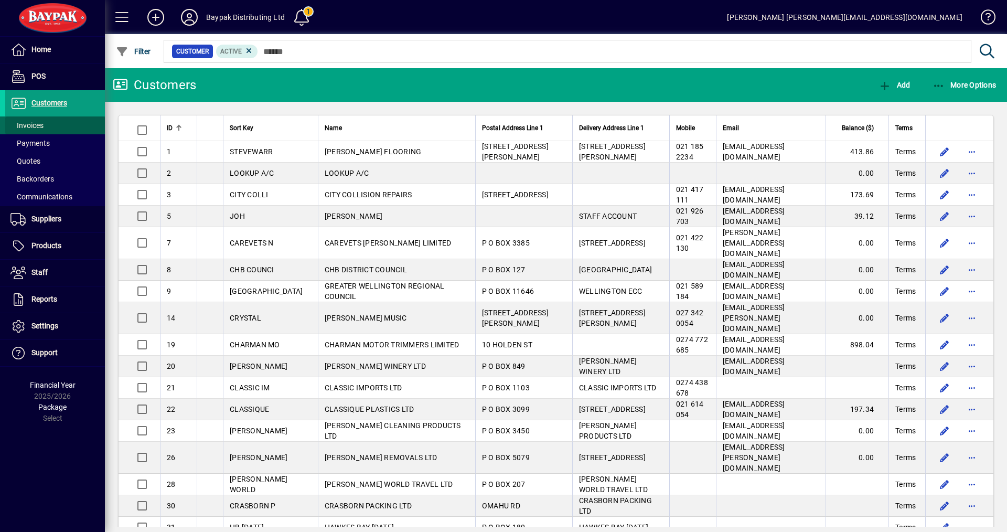
click at [39, 127] on span "Invoices" at bounding box center [26, 125] width 33 height 8
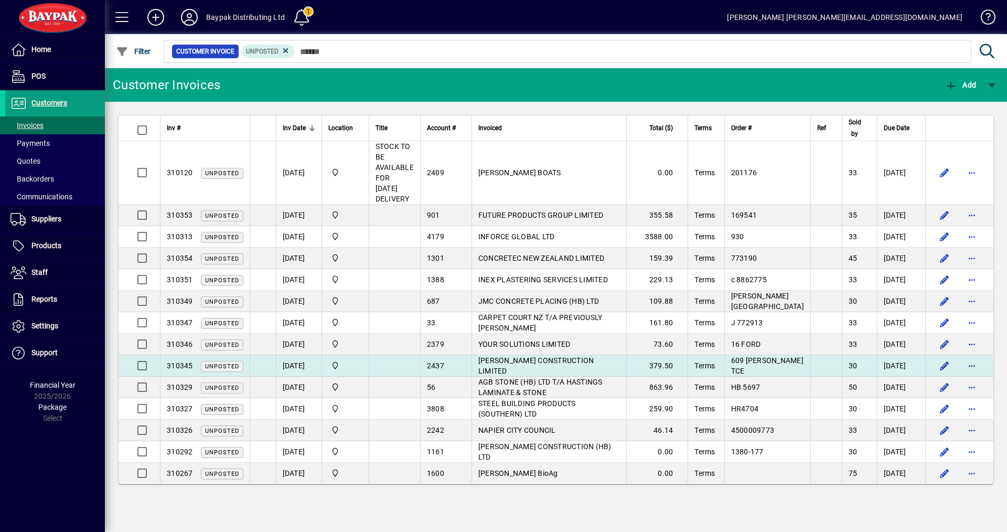
click at [522, 356] on span "[PERSON_NAME] CONSTRUCTION LIMITED" at bounding box center [536, 365] width 116 height 19
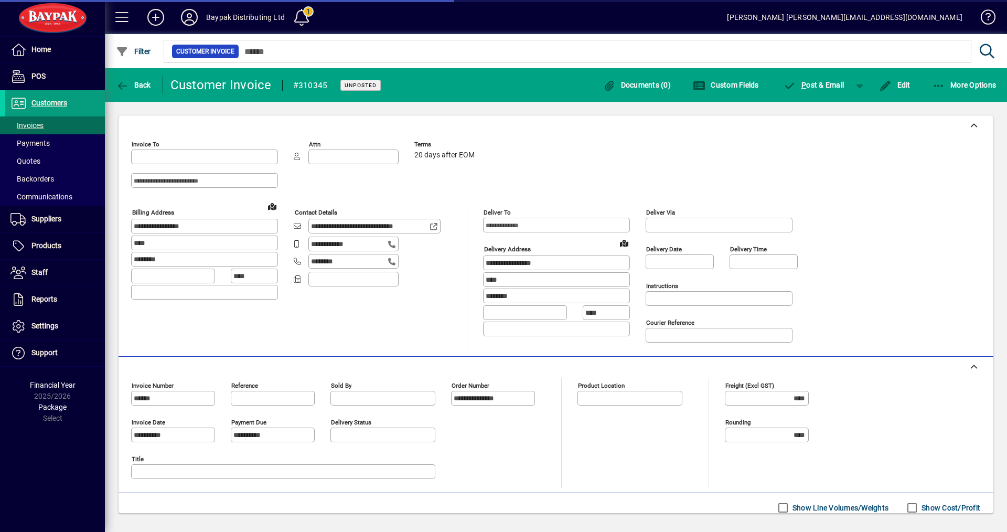
type input "**********"
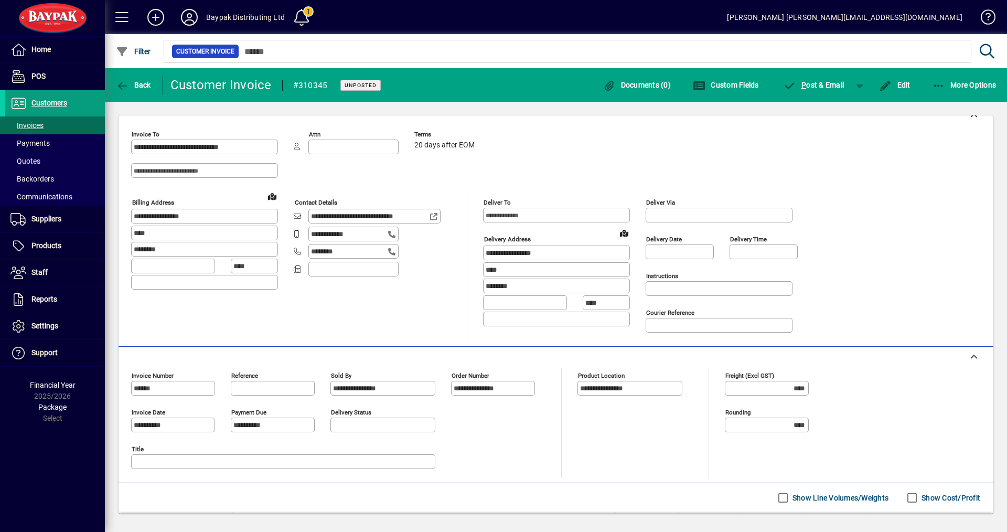
scroll to position [9, 0]
click at [812, 82] on span "P ost & Email" at bounding box center [814, 85] width 61 height 8
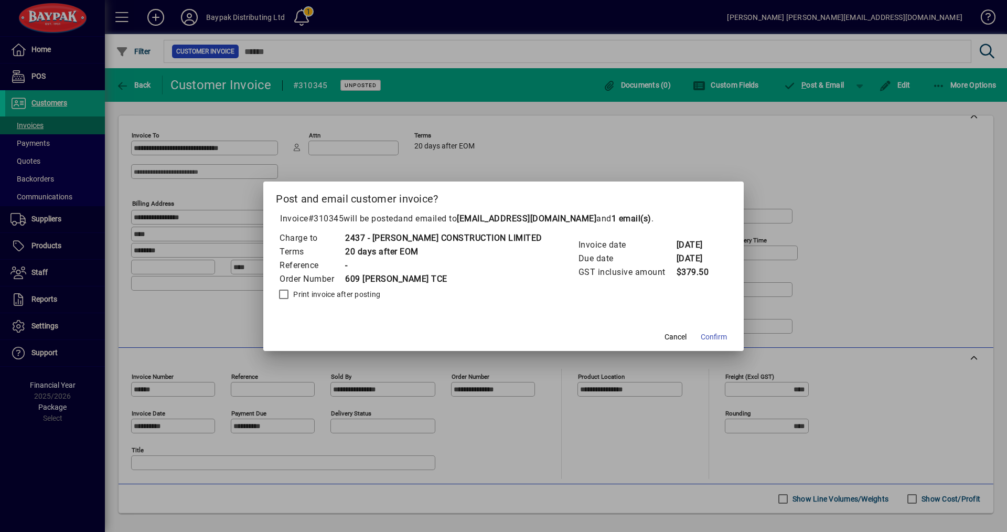
click at [333, 291] on label "Print invoice after posting" at bounding box center [335, 294] width 89 height 10
click at [701, 340] on span "Confirm" at bounding box center [714, 336] width 26 height 11
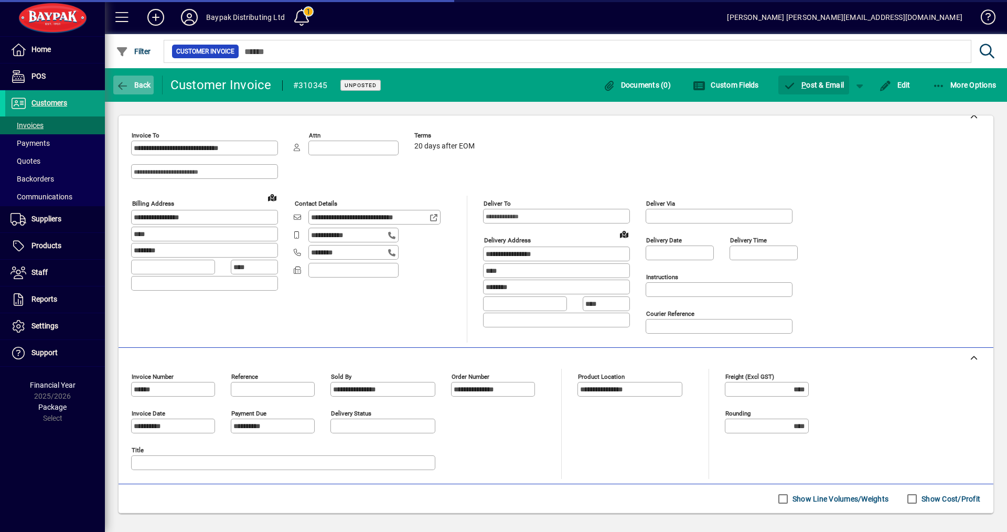
click at [134, 85] on span "Back" at bounding box center [133, 85] width 35 height 8
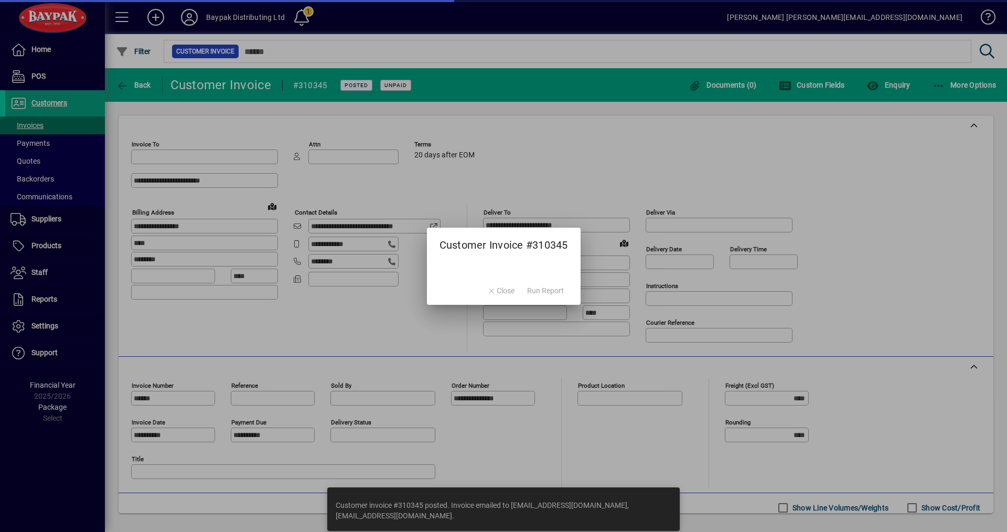
type input "**********"
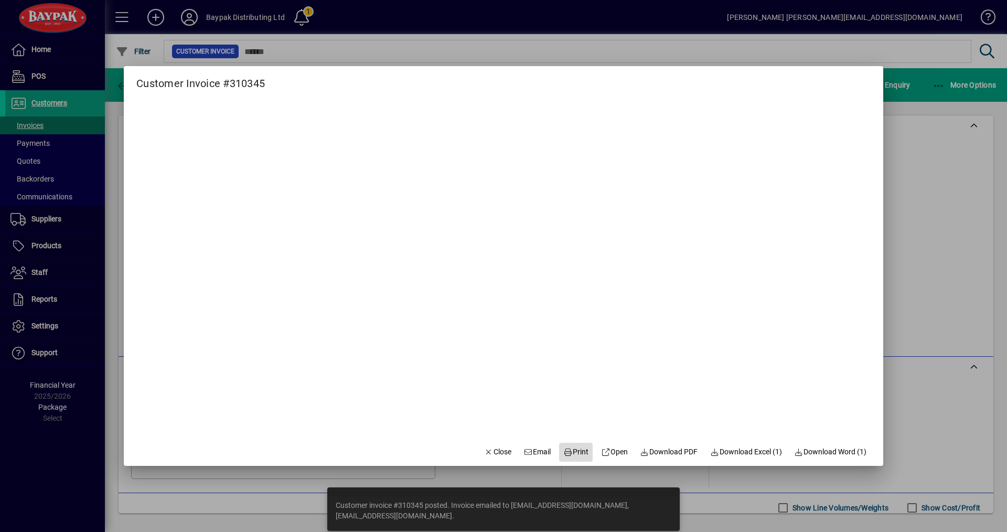
click at [571, 452] on span "Print" at bounding box center [575, 451] width 25 height 11
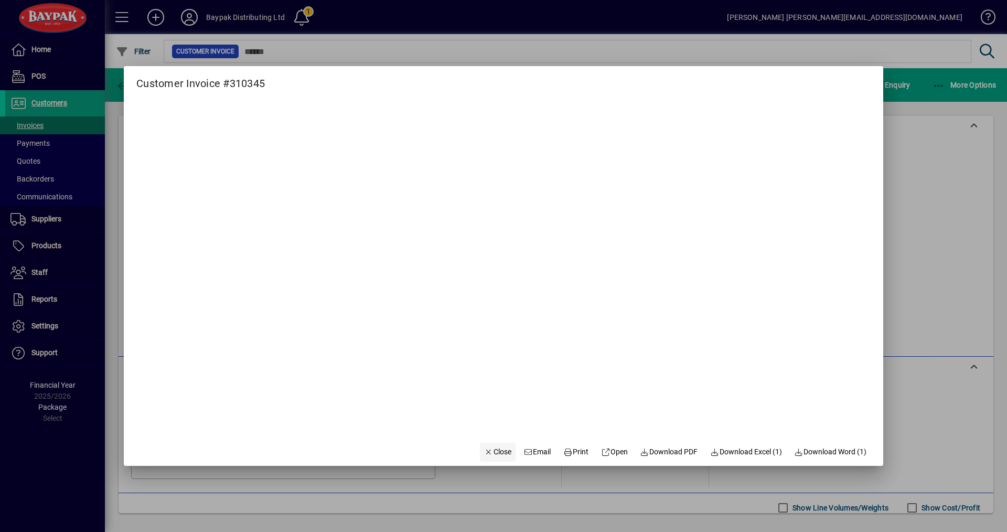
click at [493, 455] on span "Close" at bounding box center [497, 451] width 27 height 11
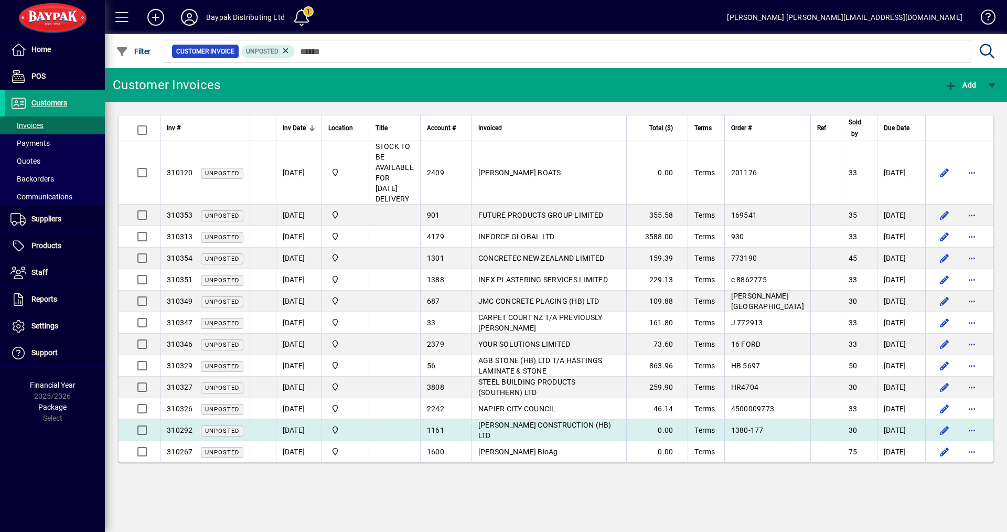
click at [541, 421] on span "[PERSON_NAME] CONSTRUCTION (HB) LTD" at bounding box center [544, 430] width 133 height 19
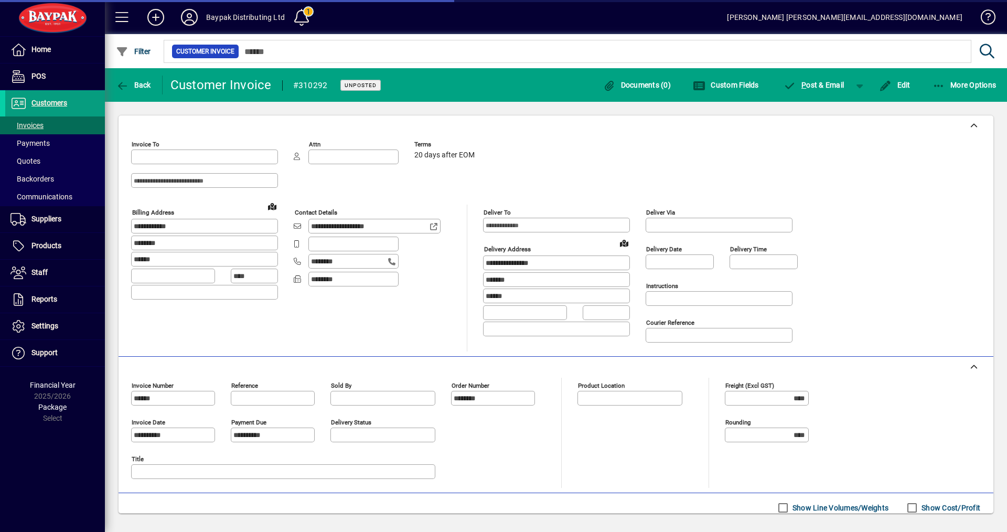
type input "**********"
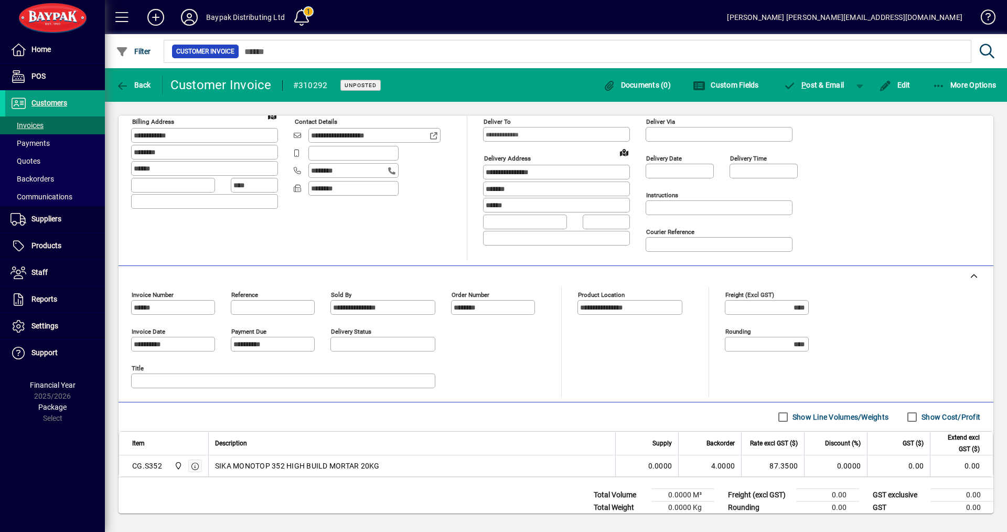
scroll to position [114, 0]
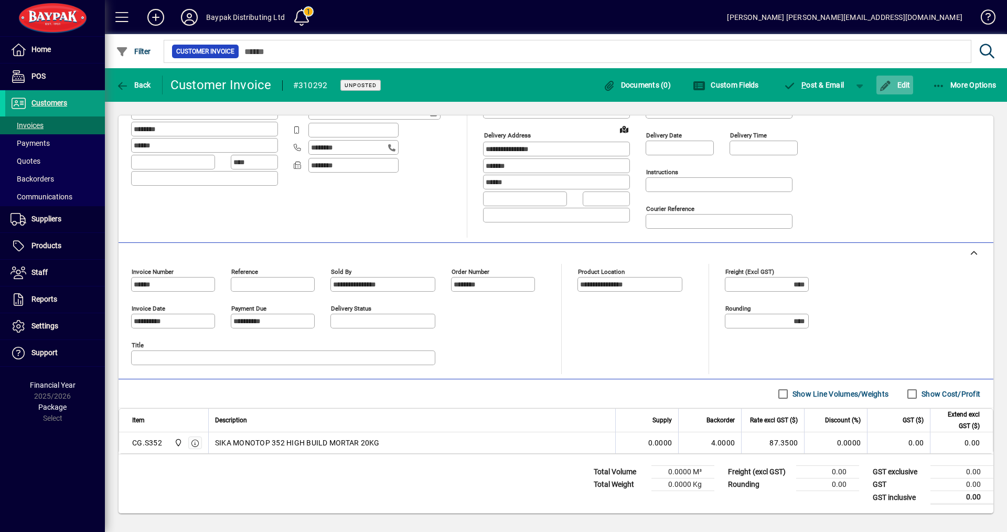
click at [896, 86] on span "Edit" at bounding box center [894, 85] width 31 height 8
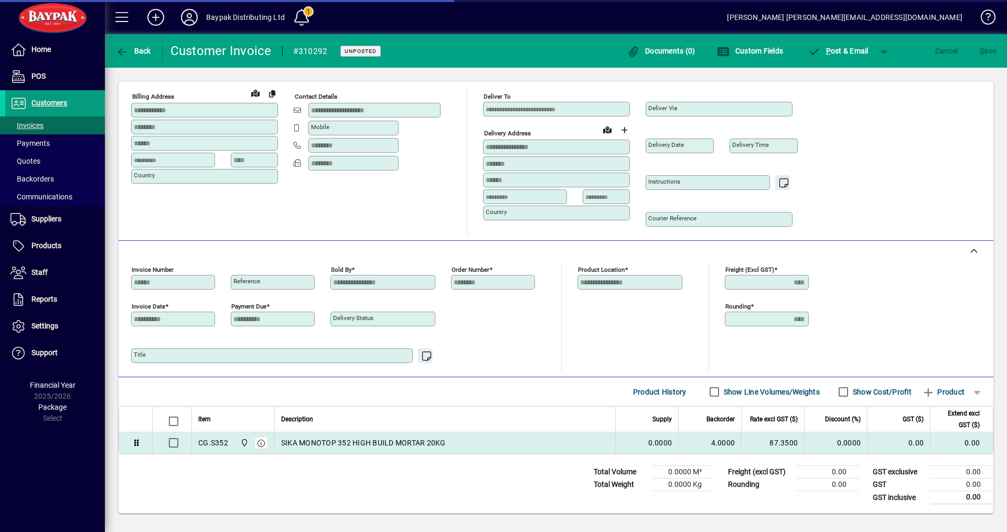
scroll to position [82, 0]
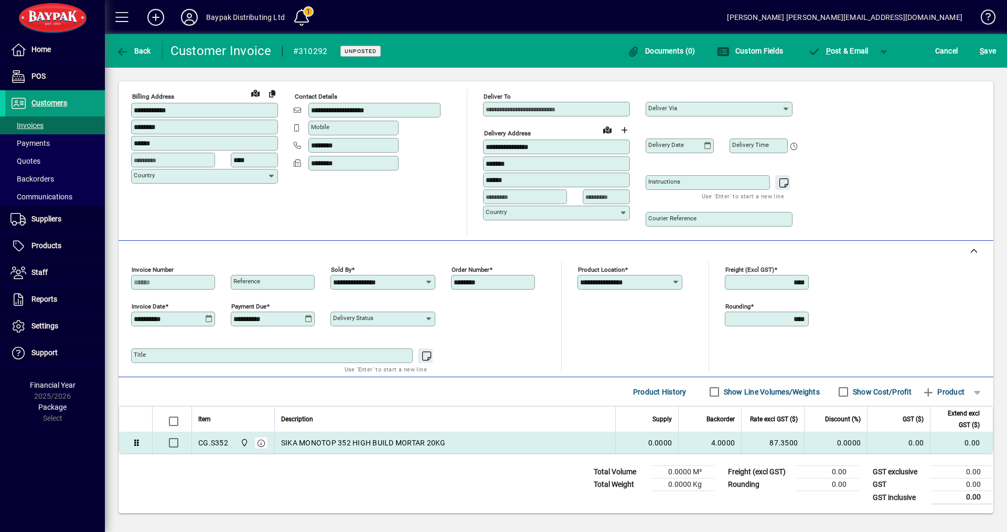
click at [639, 442] on div "0.0000" at bounding box center [647, 442] width 50 height 10
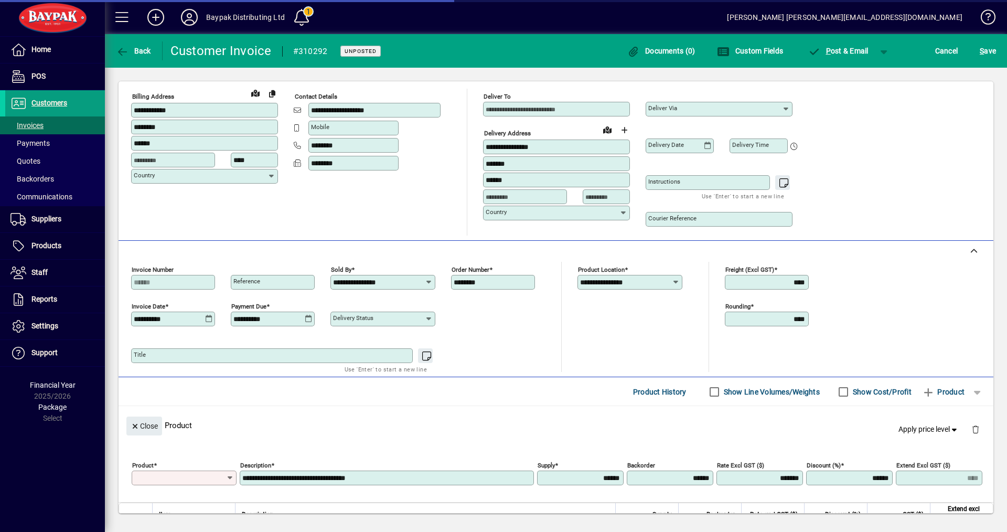
scroll to position [114, 0]
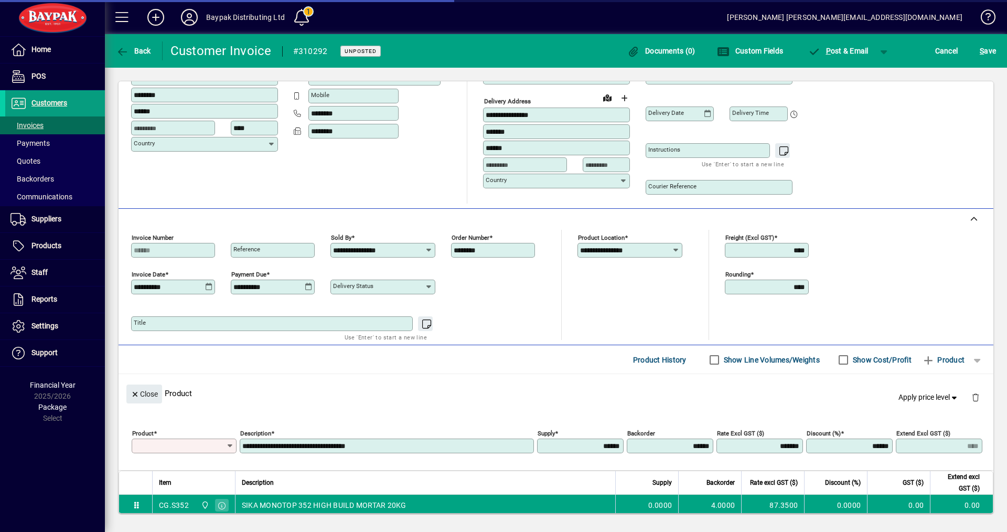
type input "*******"
drag, startPoint x: 572, startPoint y: 446, endPoint x: 628, endPoint y: 454, distance: 57.2
click at [628, 454] on div "**********" at bounding box center [559, 443] width 854 height 37
type input "******"
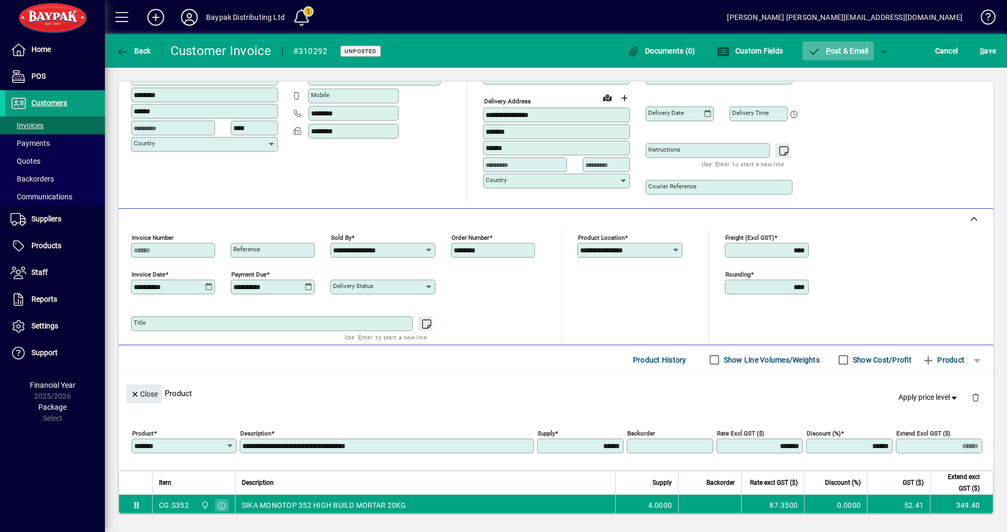
click at [841, 53] on span "P ost & Email" at bounding box center [838, 51] width 61 height 8
type input "******"
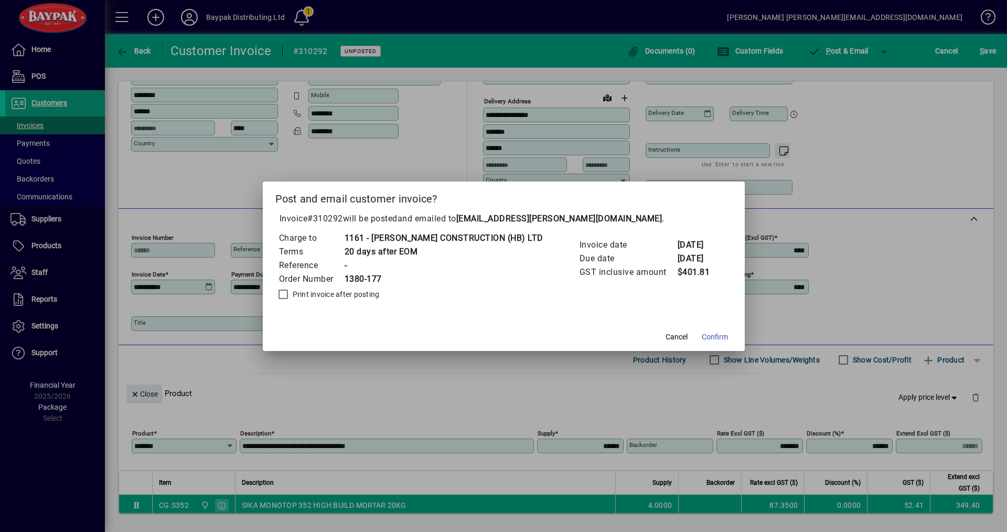
click at [371, 292] on label "Print invoice after posting" at bounding box center [335, 294] width 89 height 10
click at [702, 339] on span "Confirm" at bounding box center [715, 336] width 26 height 11
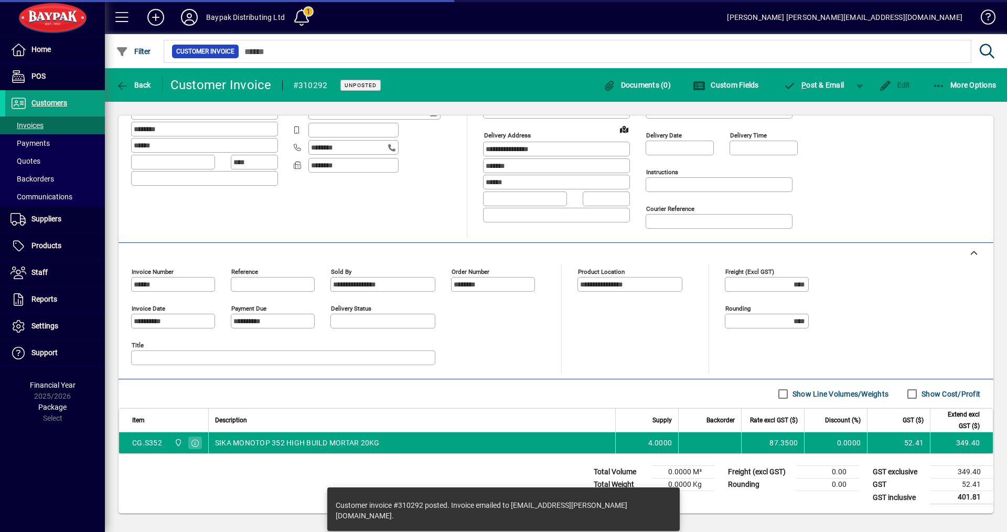
type input "**********"
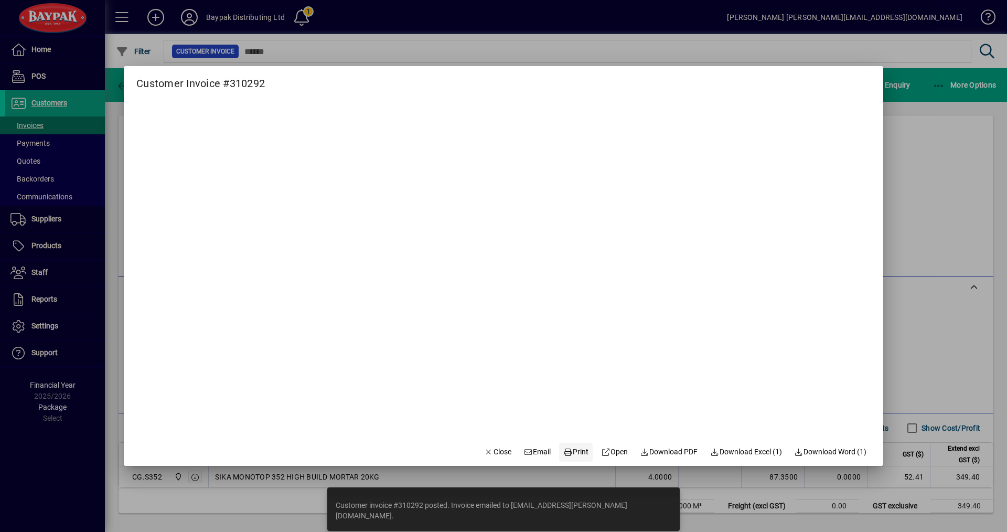
click at [563, 447] on span "Print" at bounding box center [575, 451] width 25 height 11
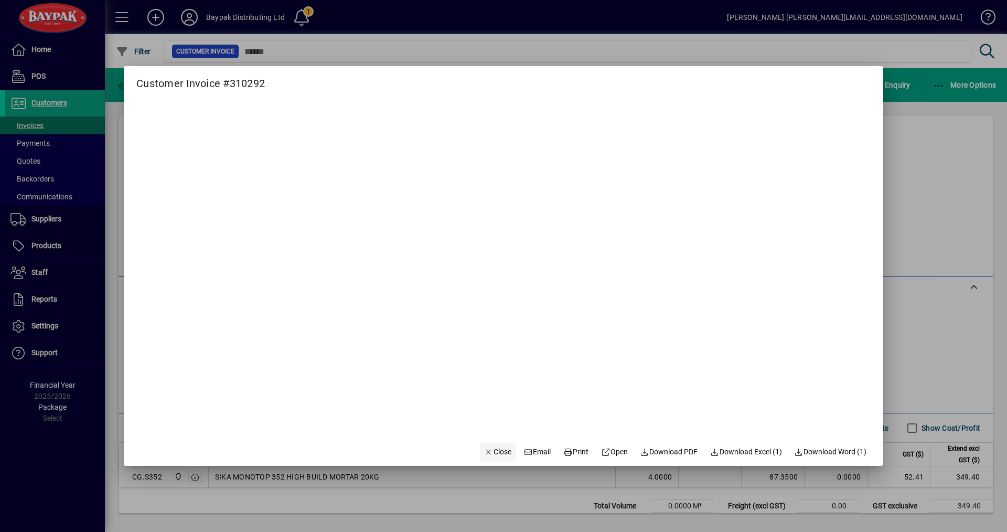
click at [489, 451] on span "Close" at bounding box center [497, 451] width 27 height 11
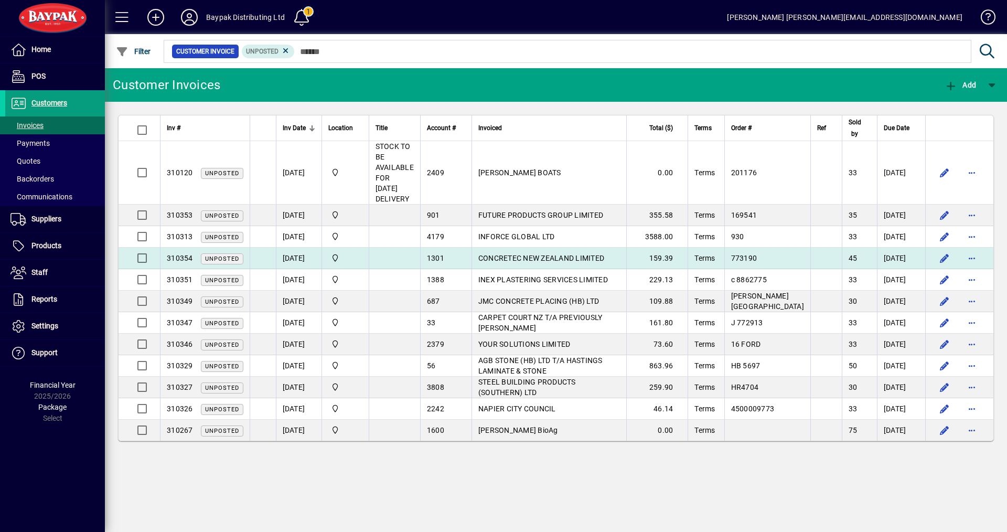
click at [515, 254] on span "CONCRETEC NEW ZEALAND LIMITED" at bounding box center [541, 258] width 126 height 8
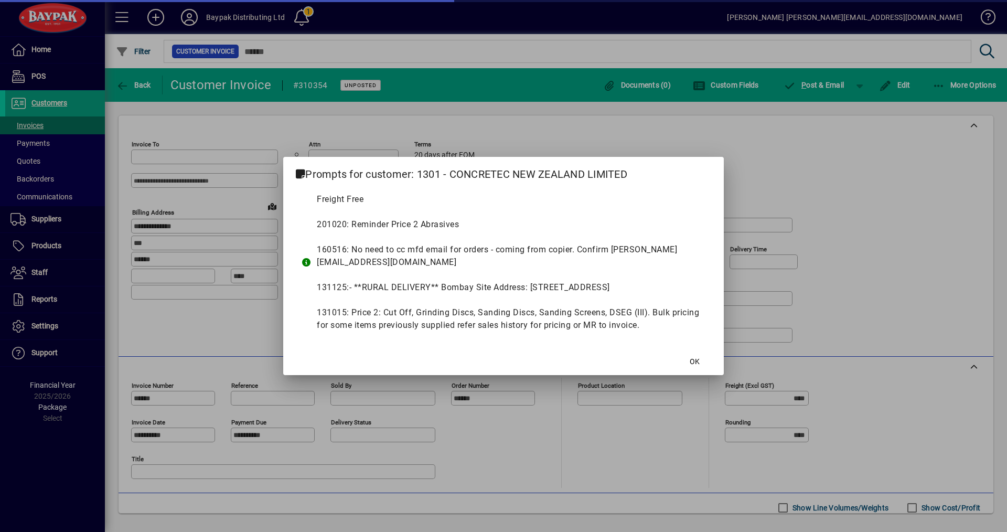
type input "**********"
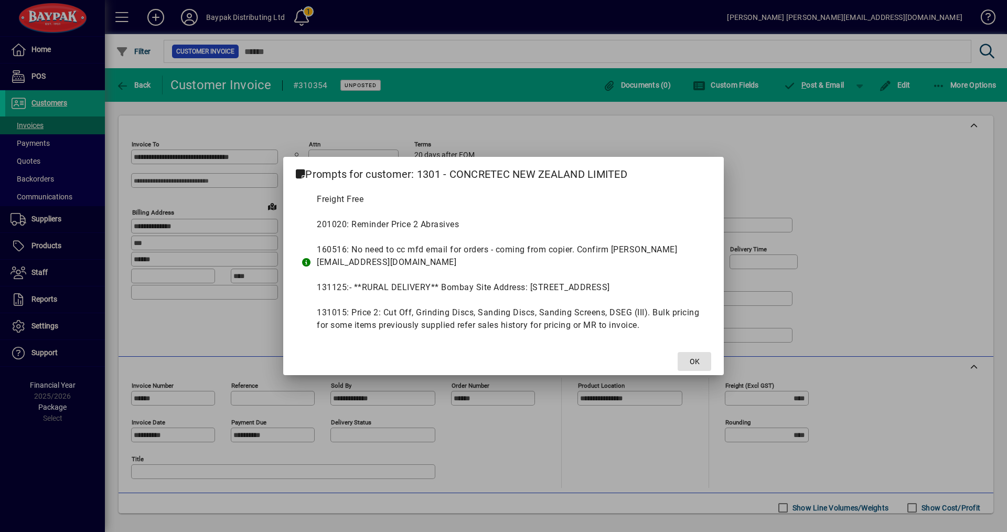
click at [683, 360] on span at bounding box center [695, 361] width 34 height 25
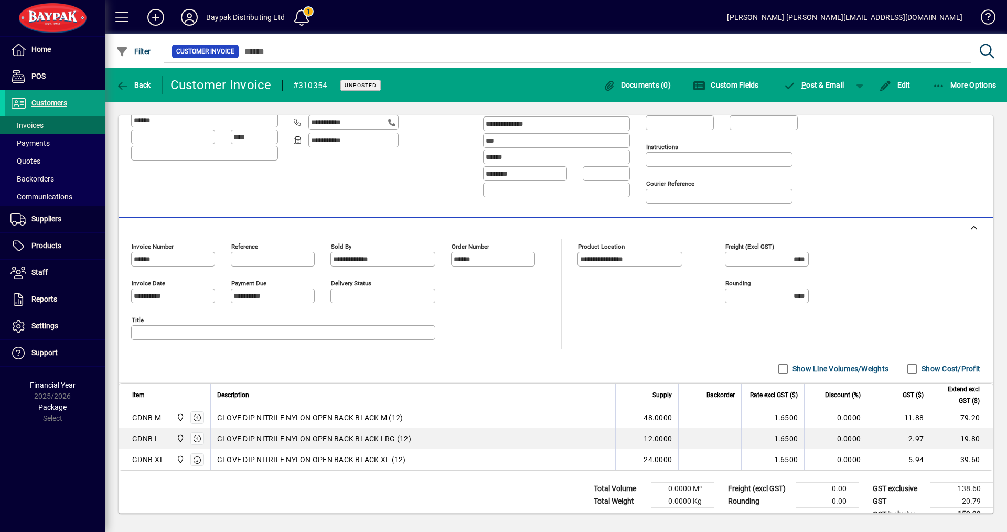
scroll to position [156, 0]
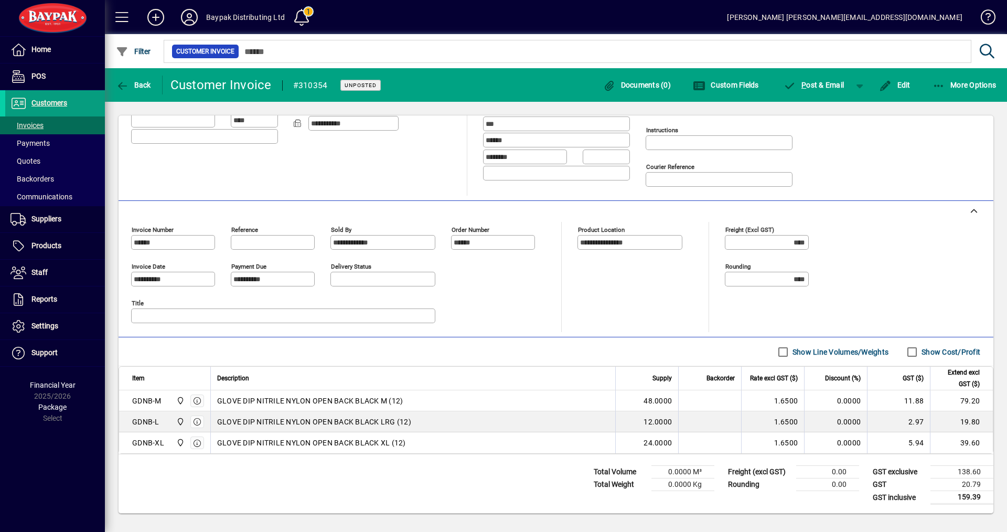
click at [932, 352] on label "Show Cost/Profit" at bounding box center [949, 352] width 61 height 10
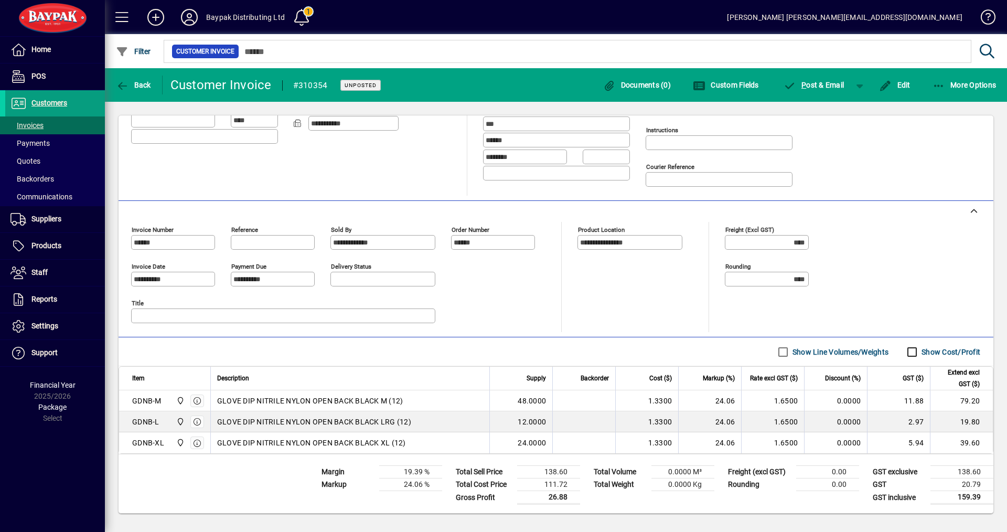
scroll to position [0, 0]
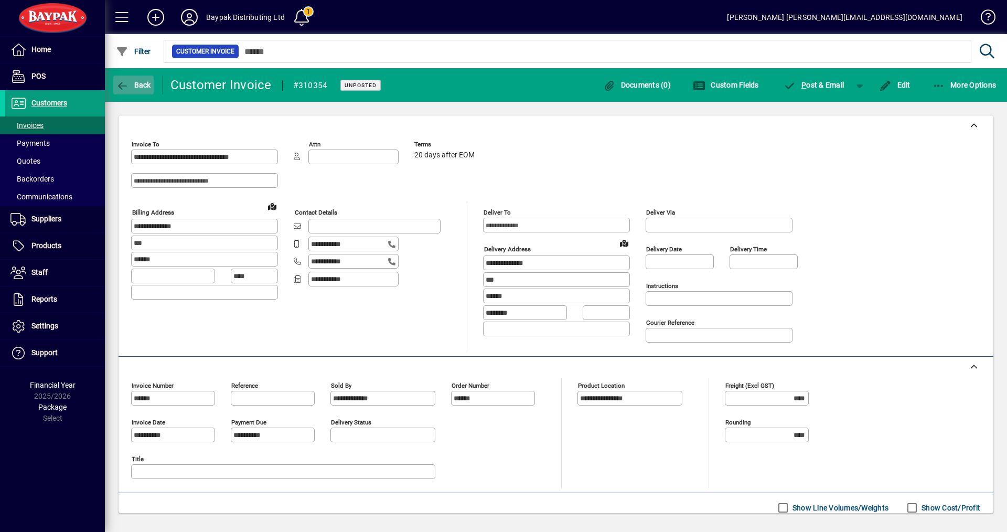
click at [143, 85] on span "Back" at bounding box center [133, 85] width 35 height 8
